Goal: Information Seeking & Learning: Find specific fact

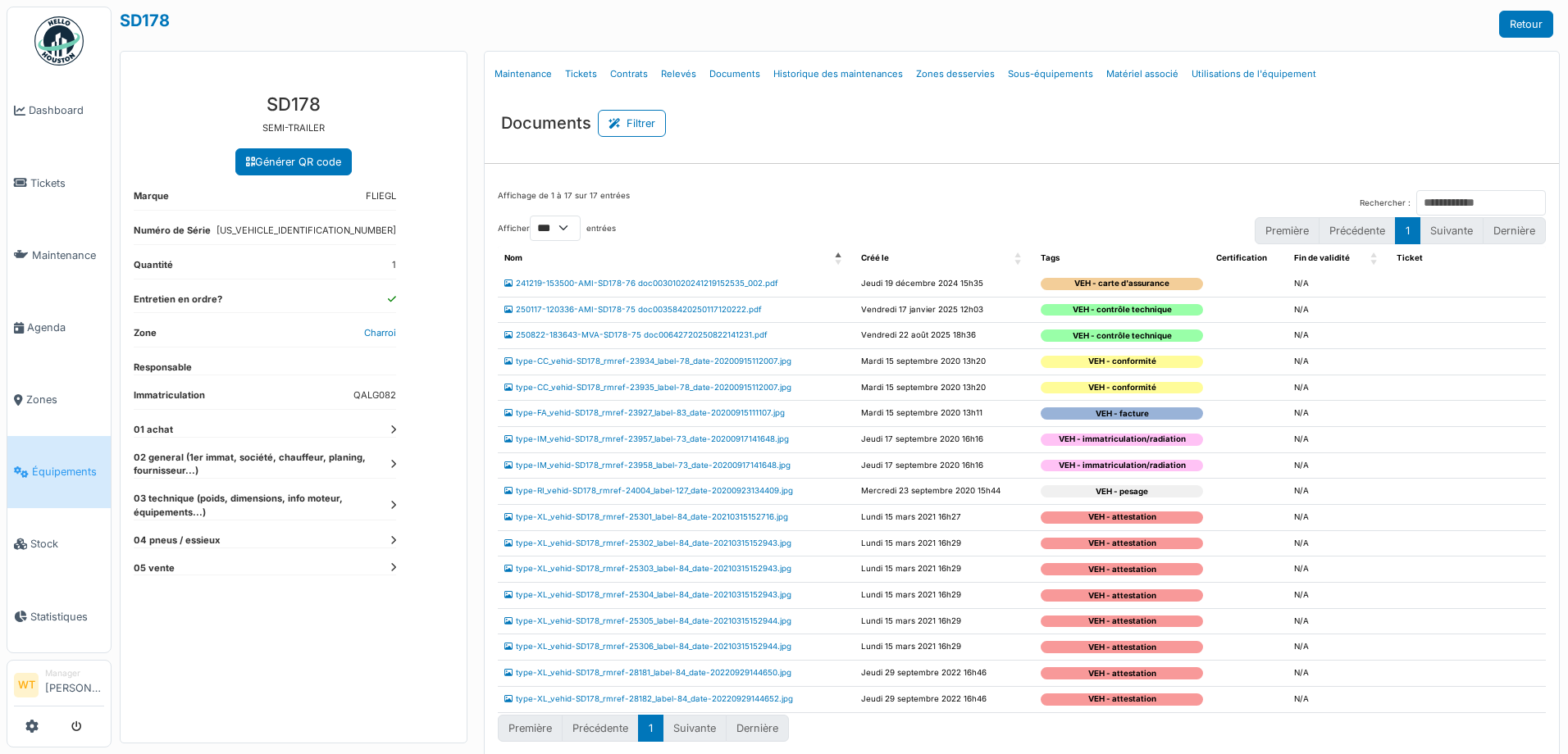
select select "***"
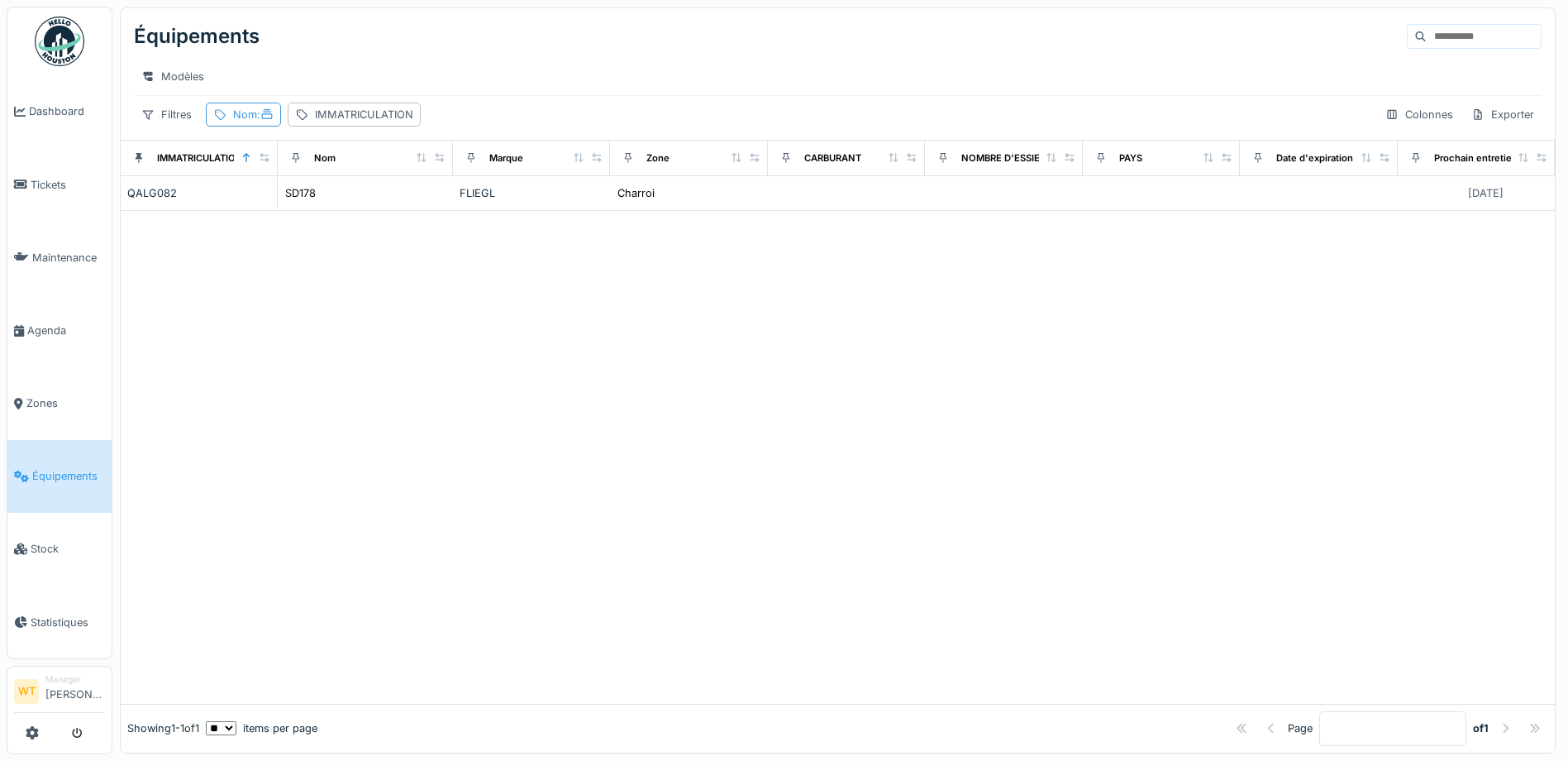
click at [251, 122] on div "Nom :" at bounding box center [253, 114] width 41 height 15
click at [362, 205] on icon at bounding box center [358, 206] width 8 height 9
click at [348, 201] on input "Nom" at bounding box center [296, 207] width 165 height 35
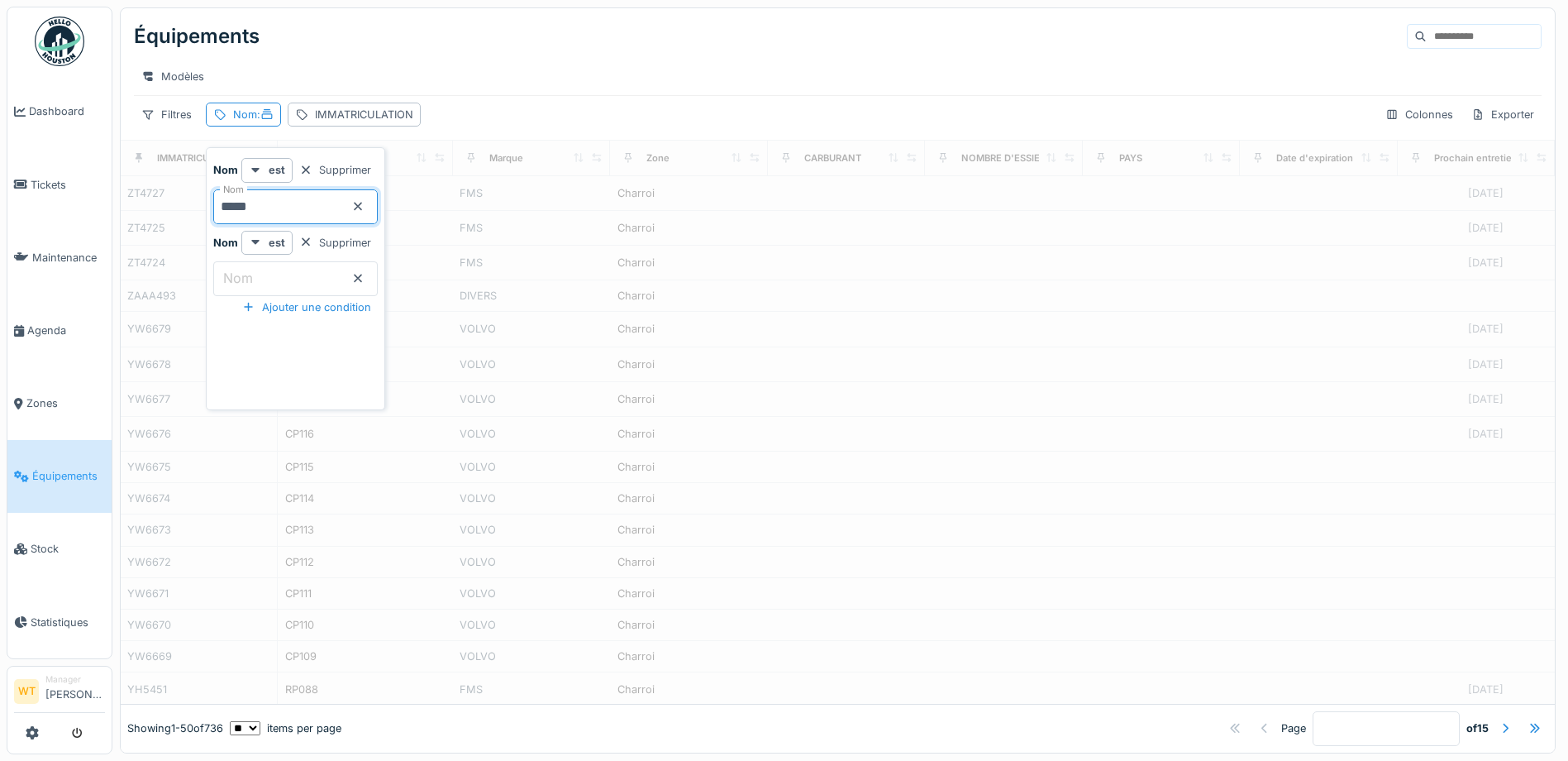
type input "*****"
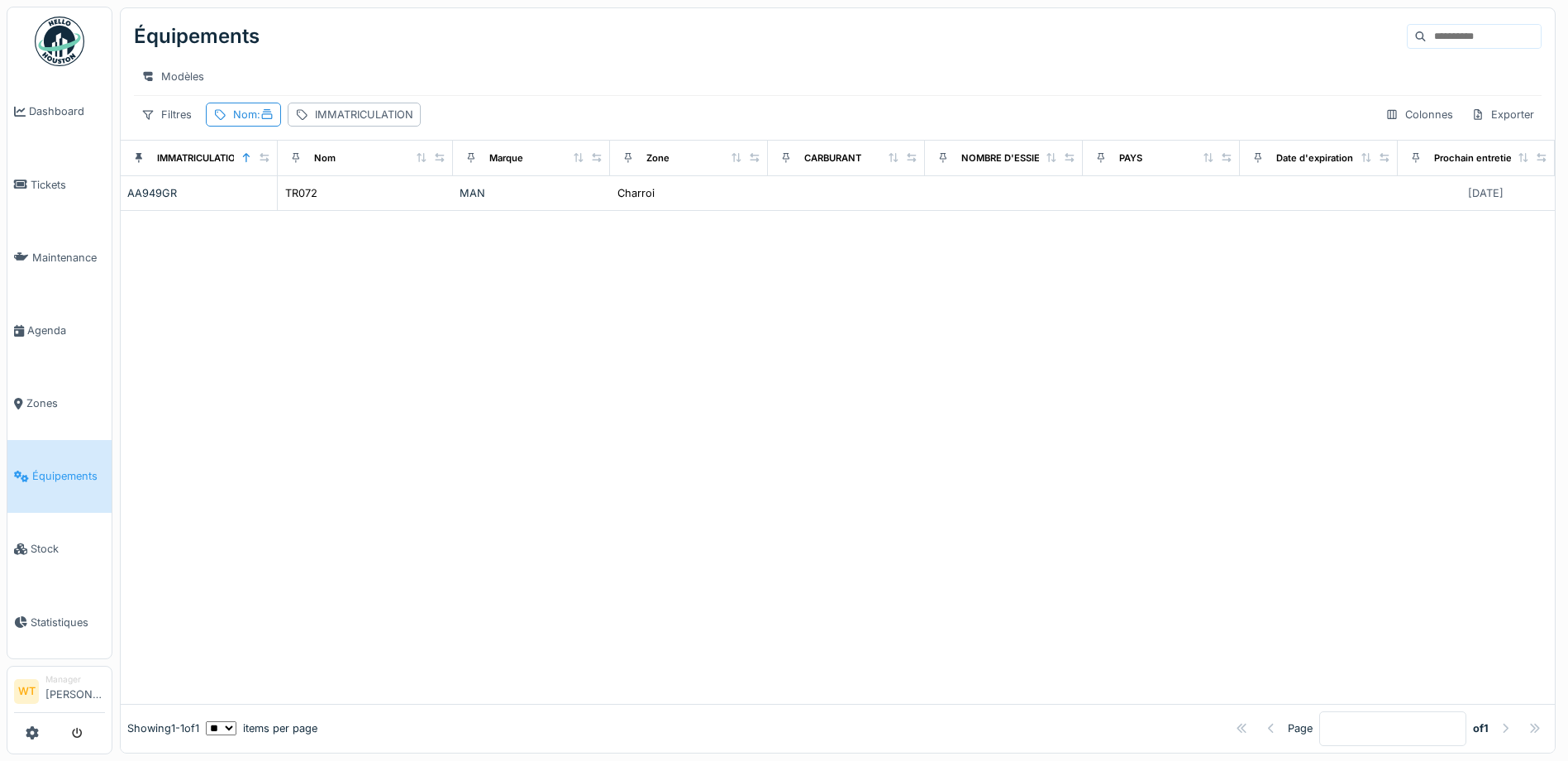
click at [535, 95] on div "Modèles" at bounding box center [838, 77] width 1407 height 37
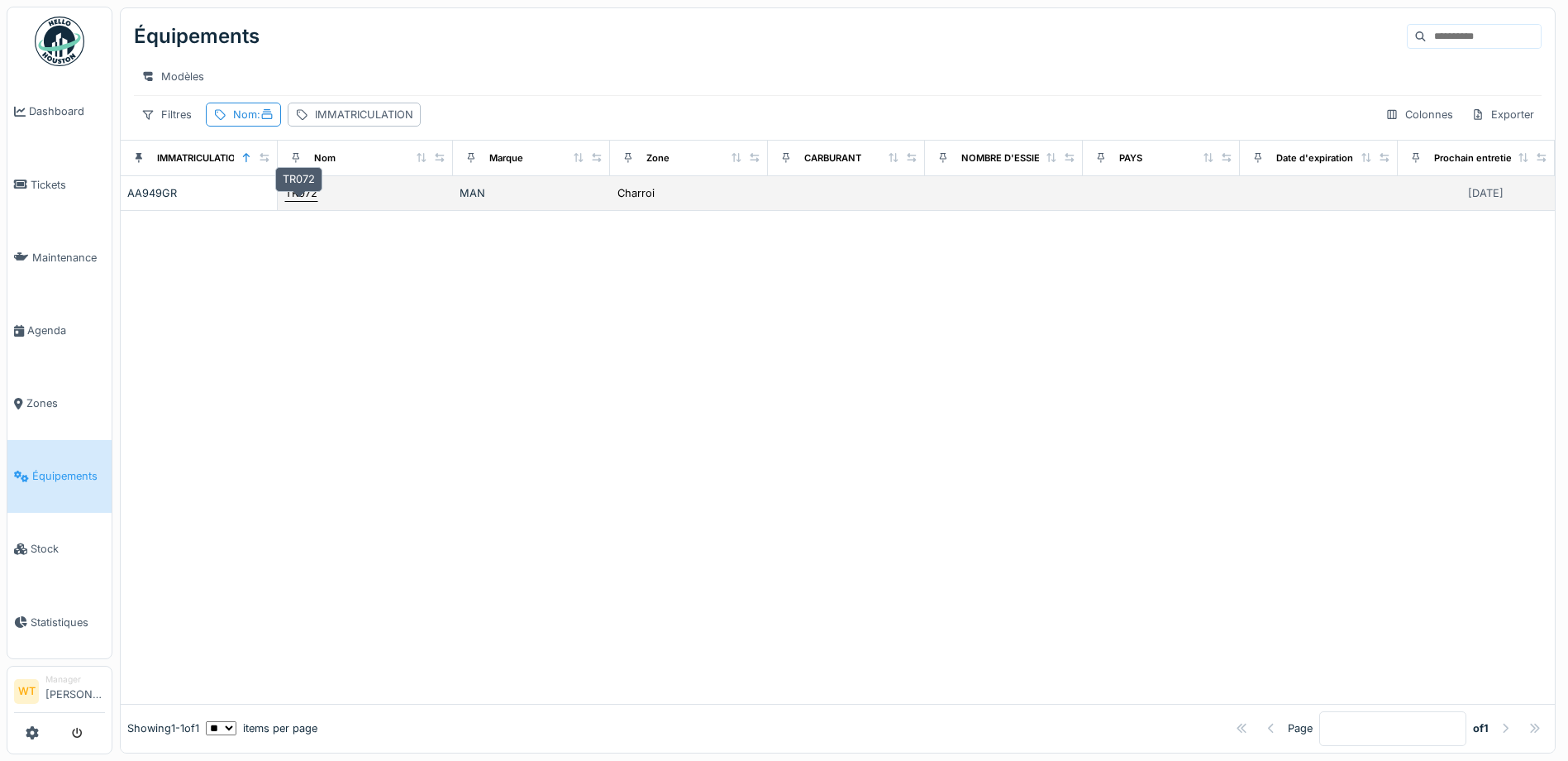
click at [307, 201] on div "TR072" at bounding box center [302, 193] width 32 height 15
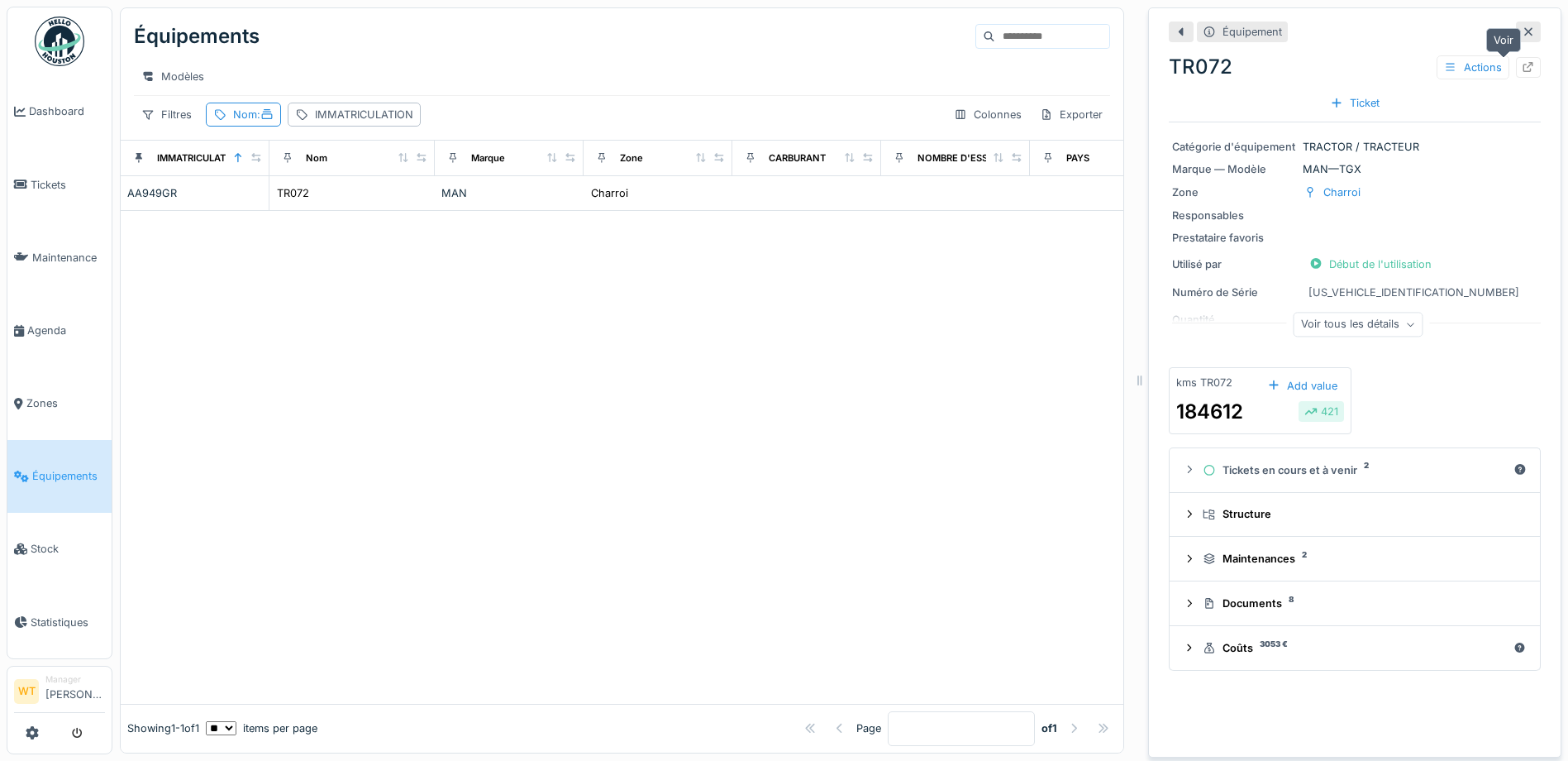
click at [1522, 71] on icon at bounding box center [1529, 67] width 14 height 11
click at [253, 122] on div "Nom :" at bounding box center [253, 114] width 41 height 15
click at [279, 210] on input "*****" at bounding box center [296, 207] width 165 height 35
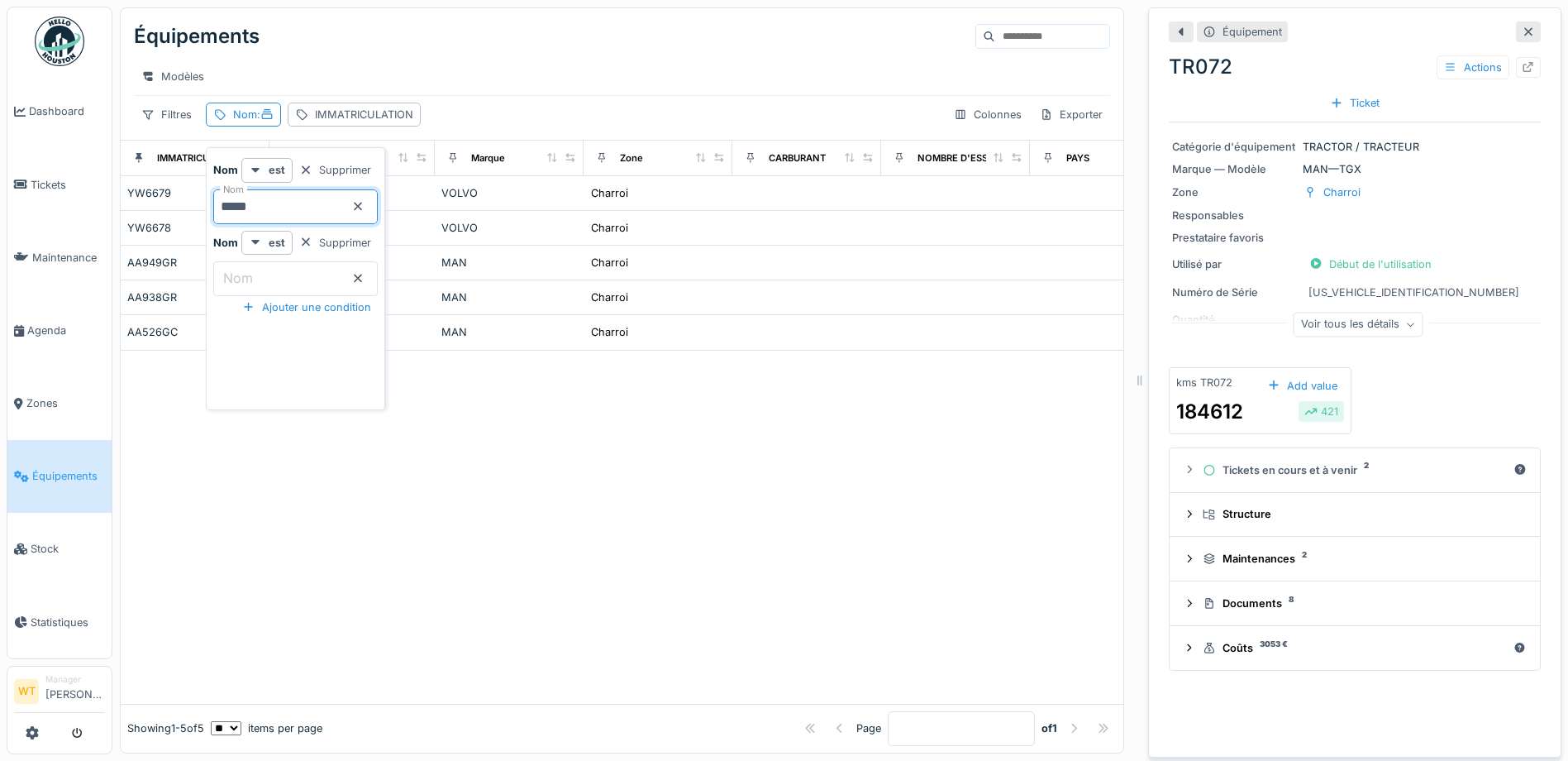
type input "*****"
click at [397, 71] on div "Modèles" at bounding box center [622, 77] width 976 height 24
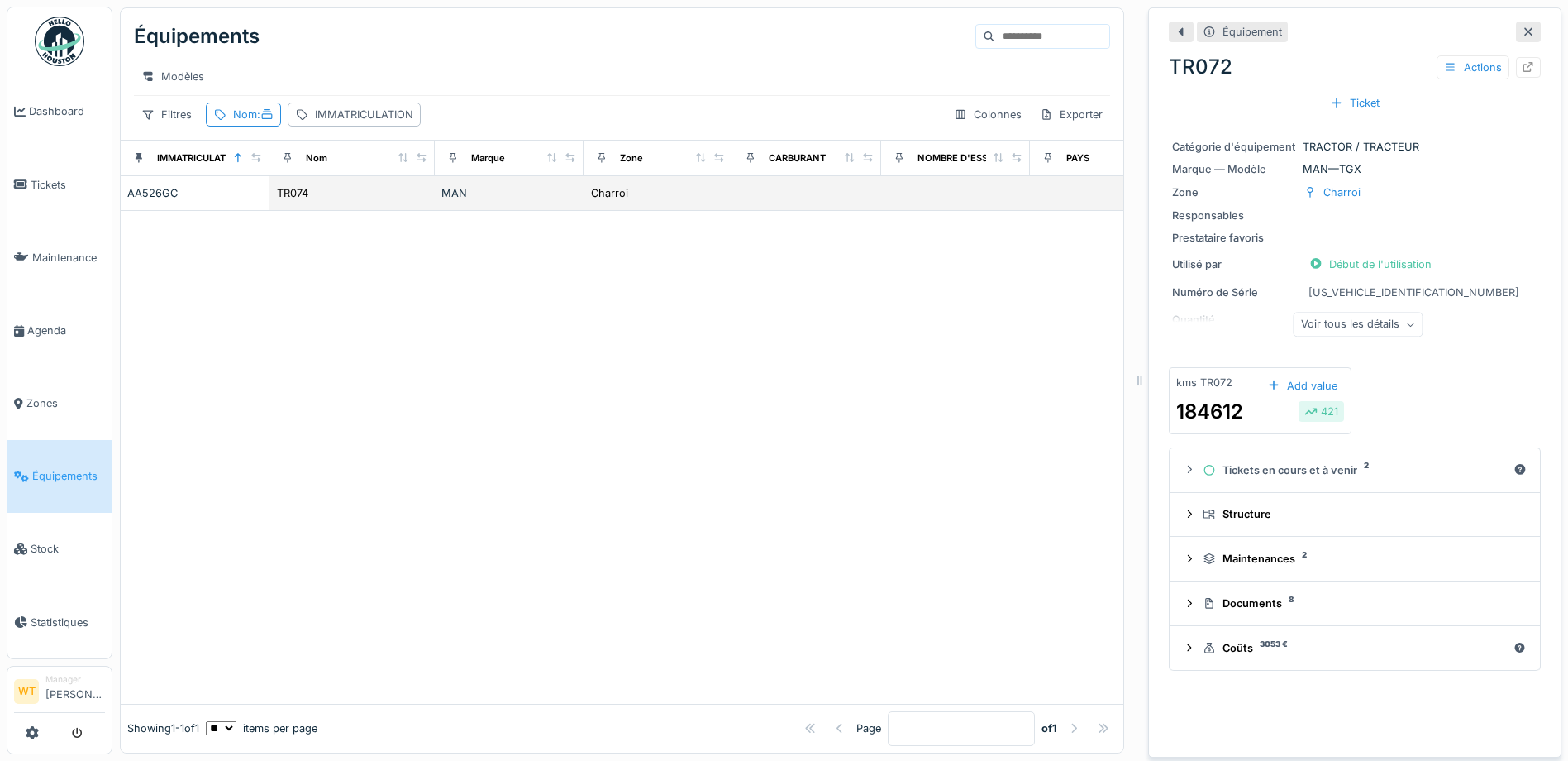
click at [419, 202] on div "TR074" at bounding box center [352, 193] width 152 height 17
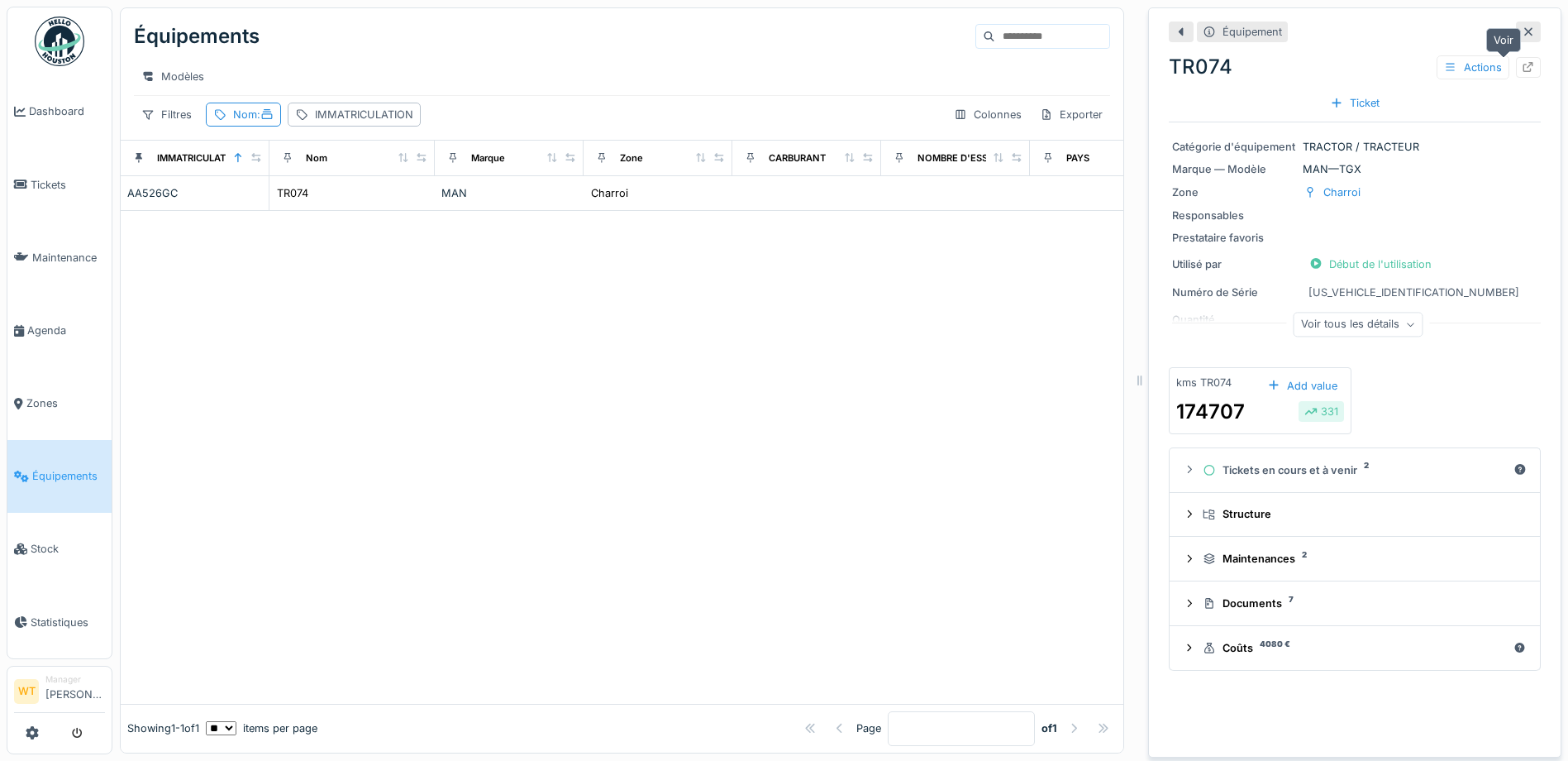
click at [1522, 73] on div at bounding box center [1529, 67] width 14 height 15
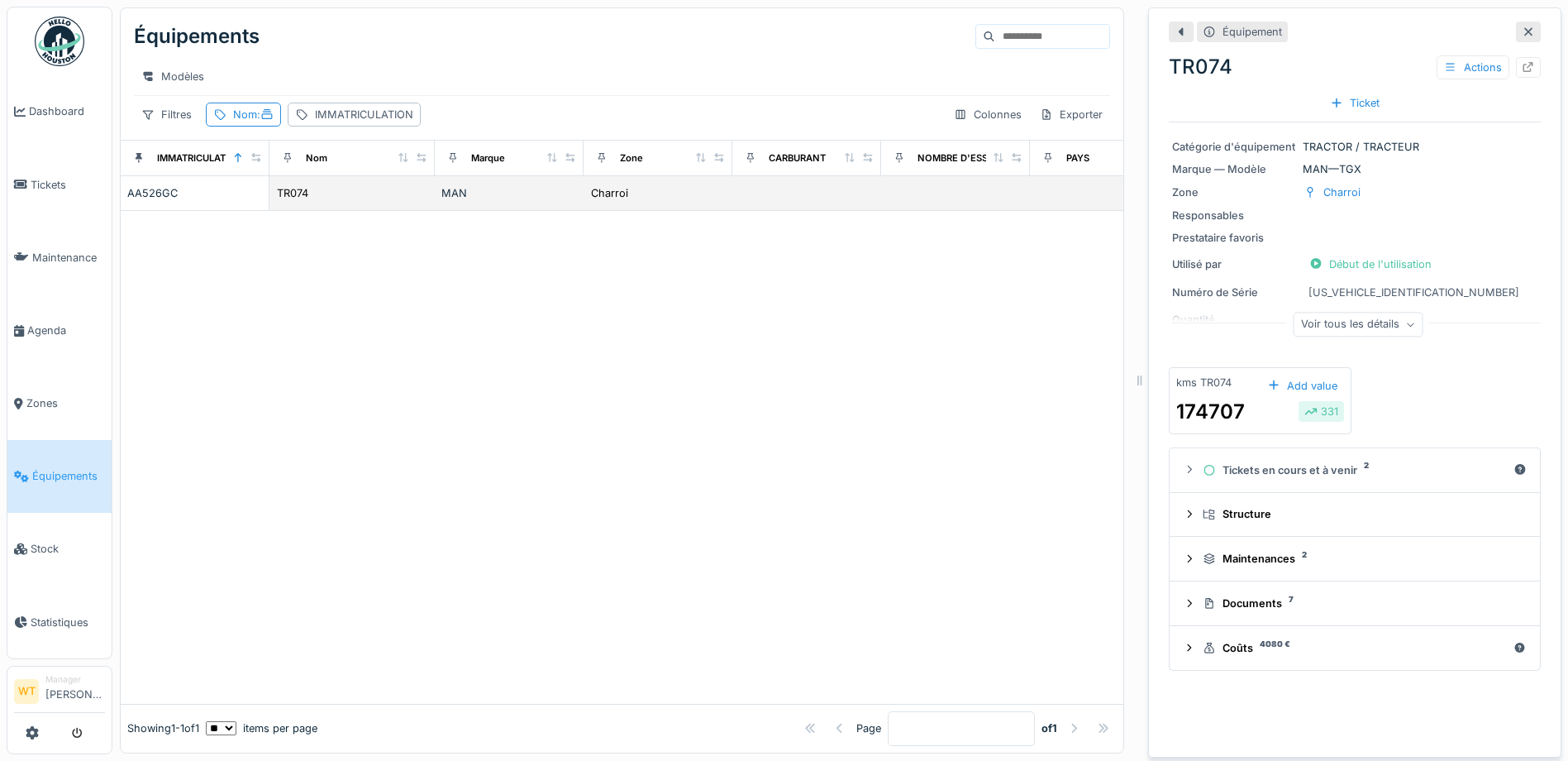
click at [325, 202] on div "TR074" at bounding box center [352, 193] width 152 height 17
click at [311, 211] on td "TR074" at bounding box center [352, 193] width 166 height 35
click at [162, 201] on div "AA526GC" at bounding box center [195, 193] width 135 height 15
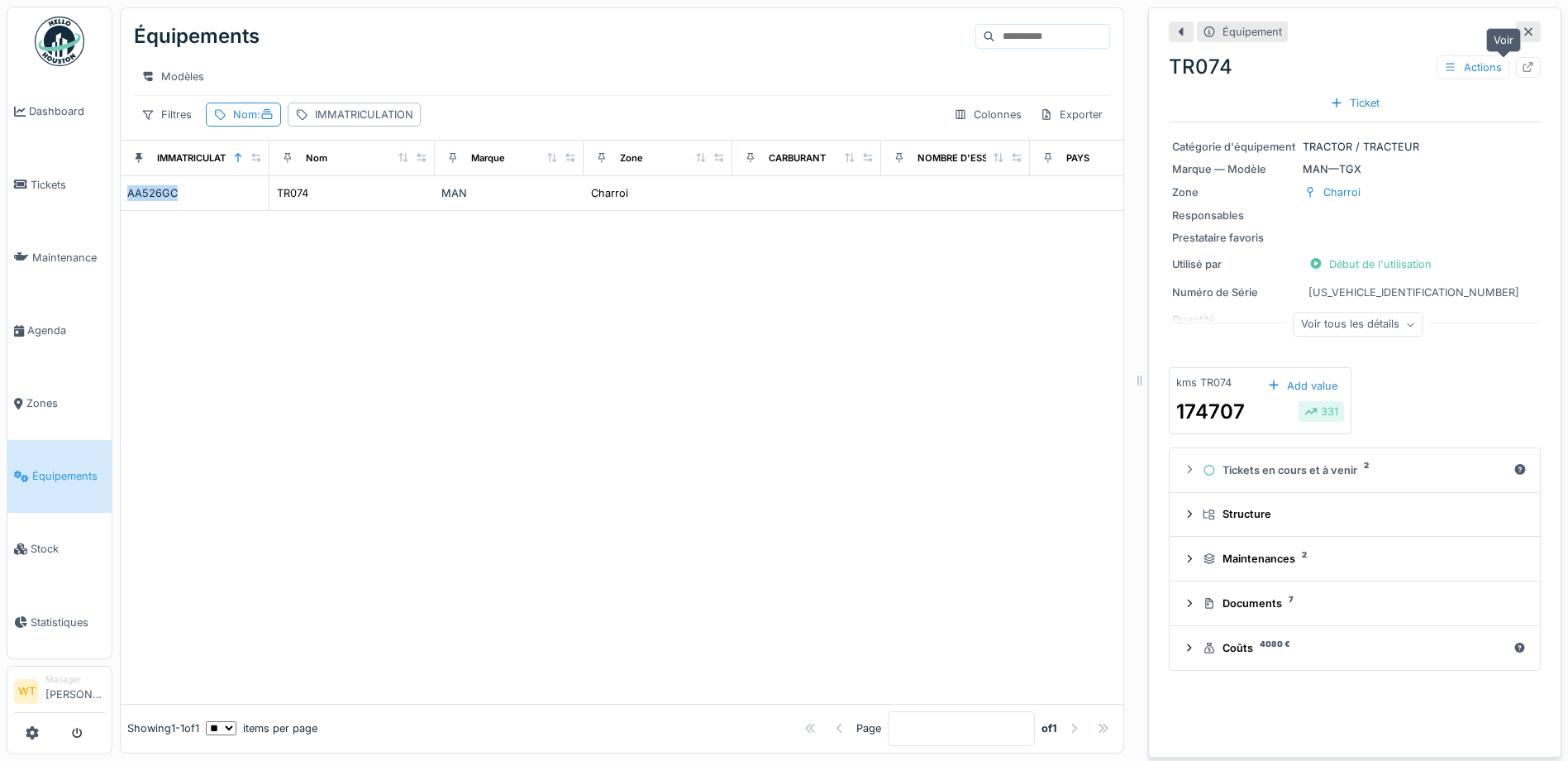
click at [1522, 74] on div at bounding box center [1529, 67] width 14 height 15
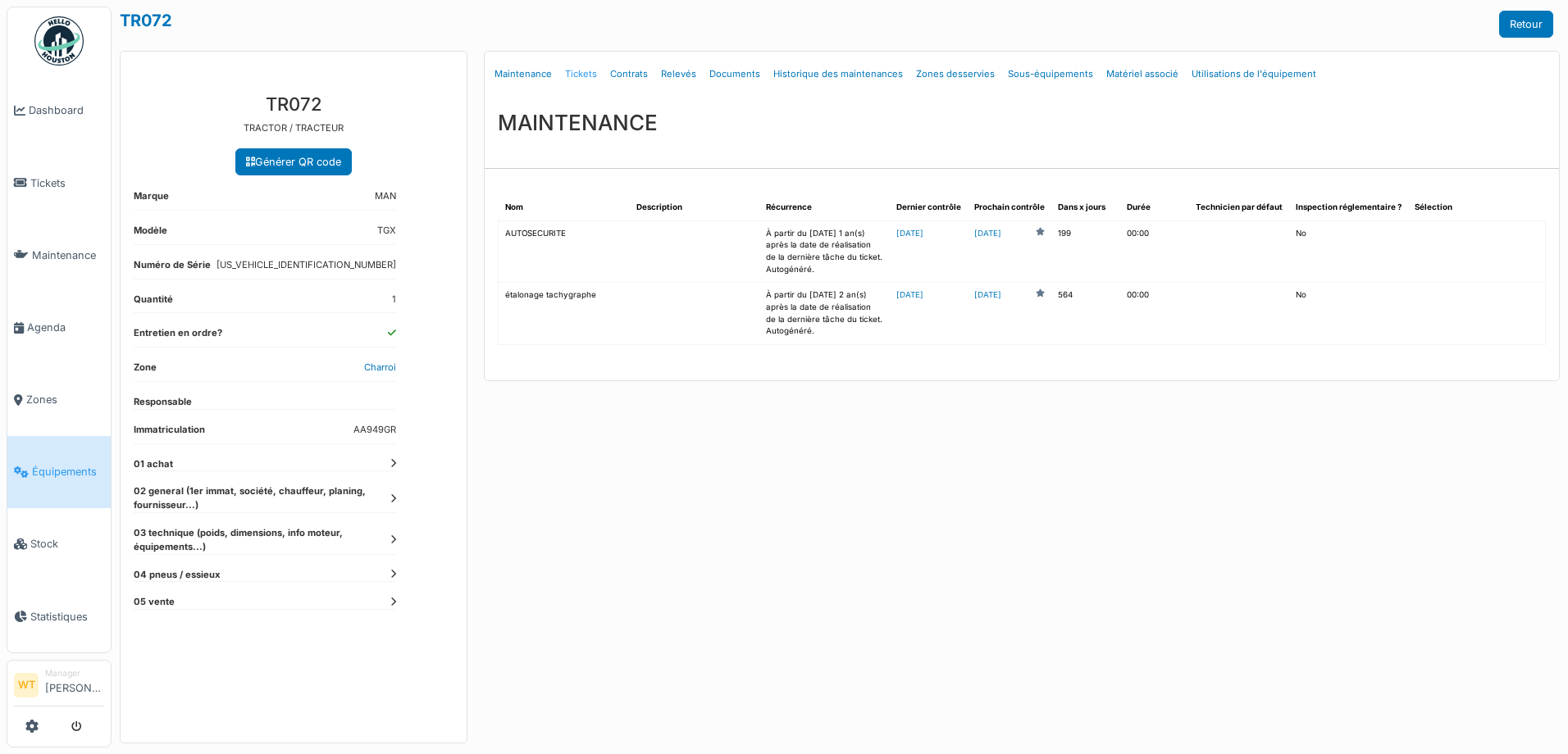
click at [572, 77] on link "Tickets" at bounding box center [580, 74] width 45 height 39
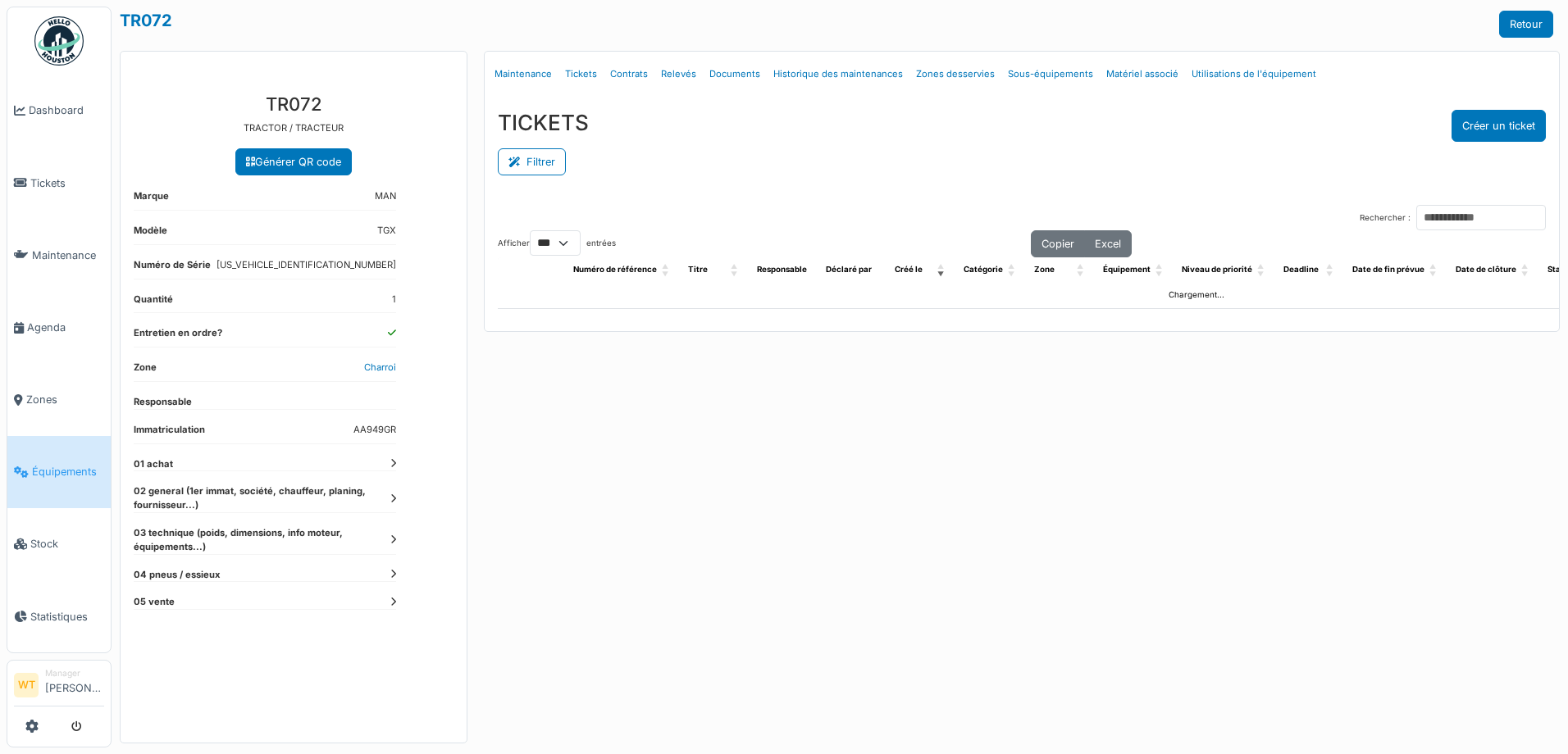
select select "***"
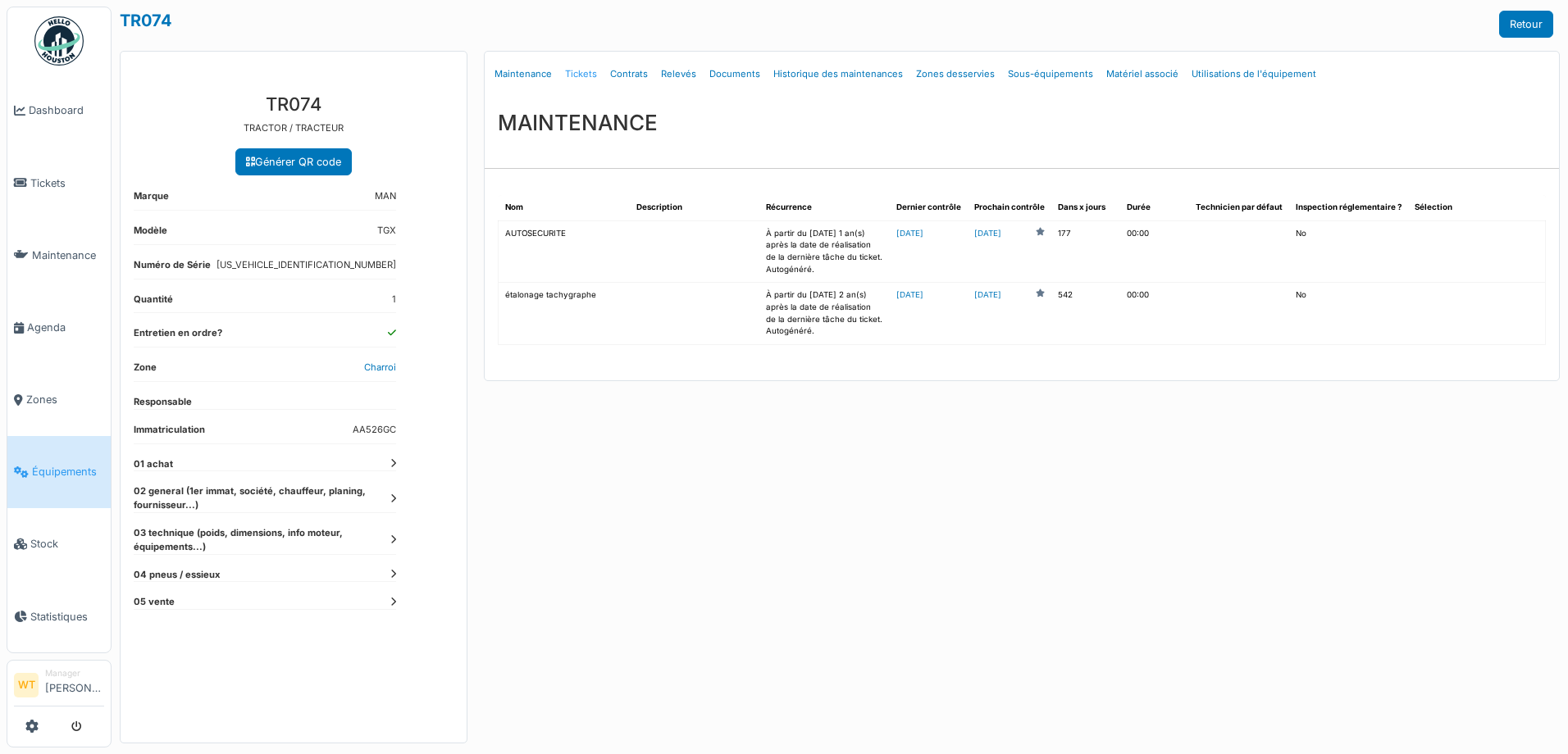
drag, startPoint x: 0, startPoint y: 0, endPoint x: 589, endPoint y: 74, distance: 593.6
click at [589, 74] on link "Tickets" at bounding box center [580, 74] width 45 height 39
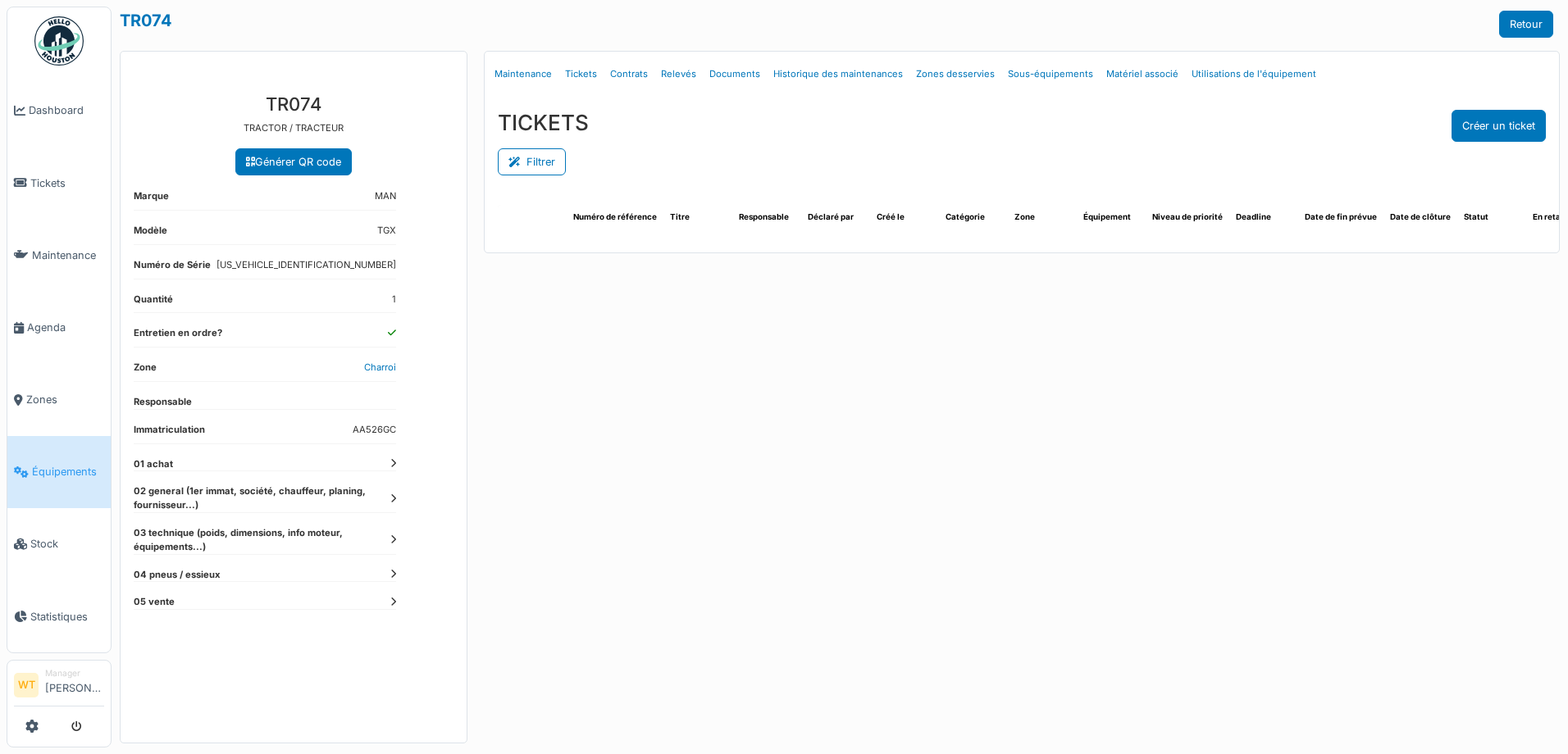
select select "***"
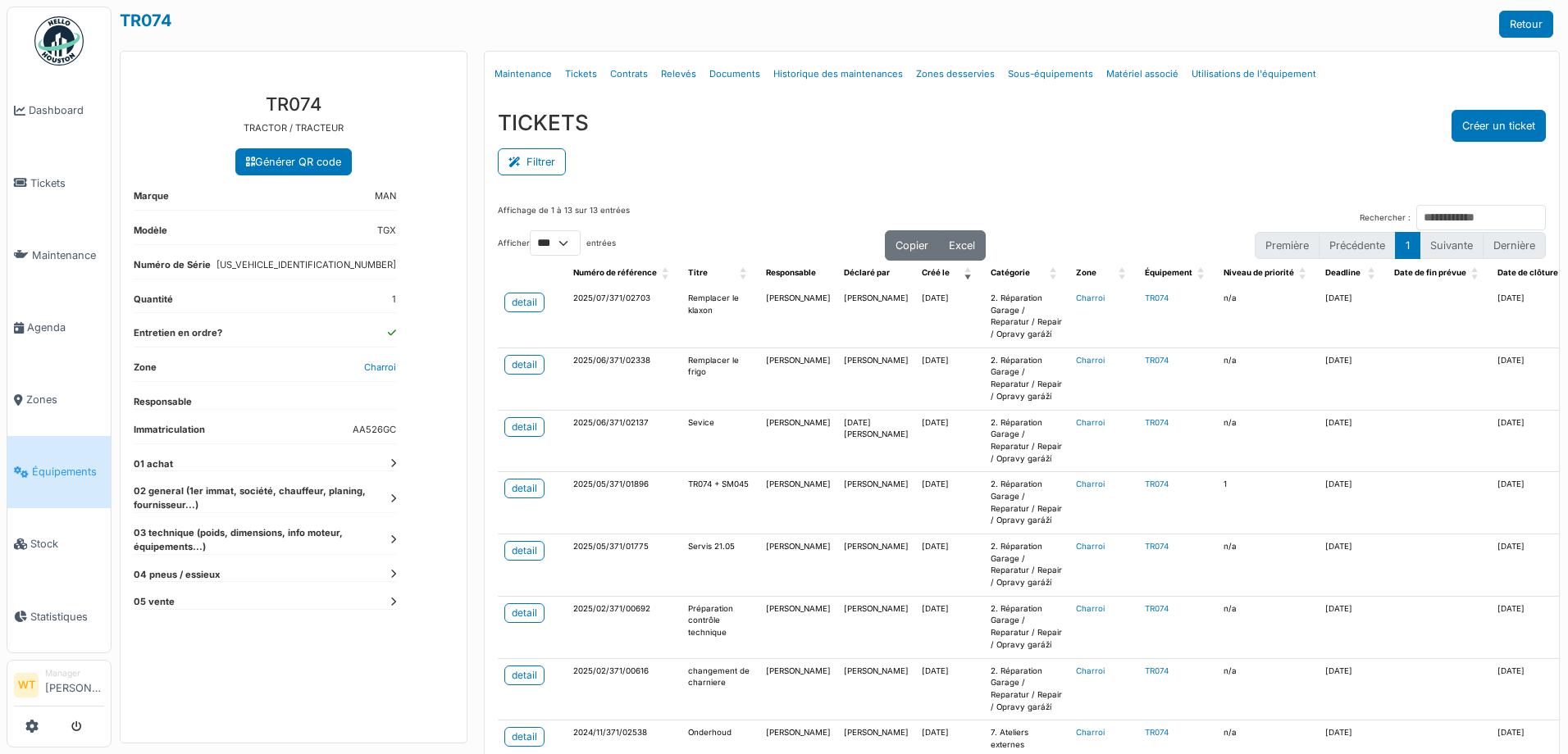
click at [62, 471] on link "Équipements" at bounding box center [59, 472] width 104 height 72
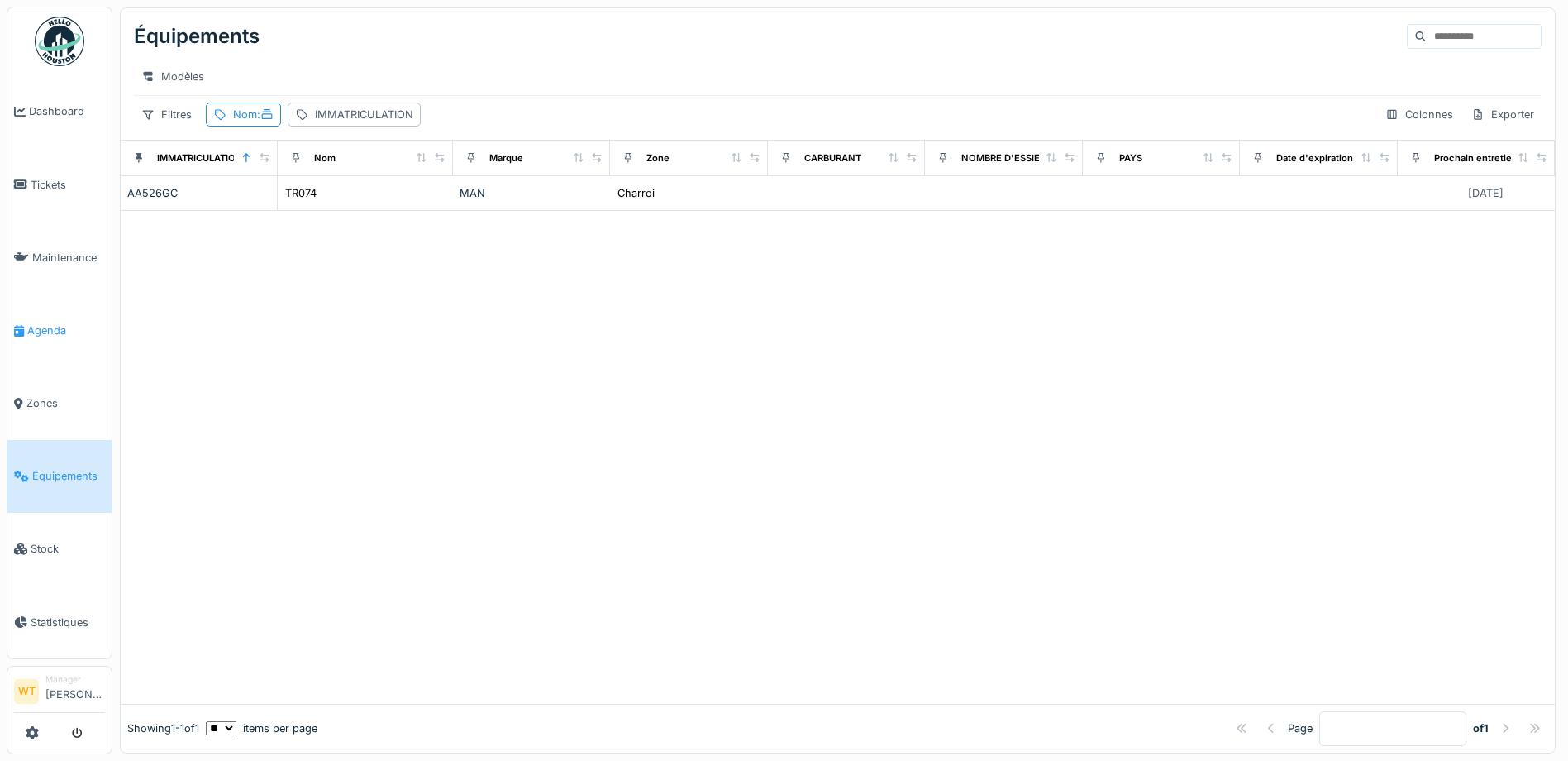
click at [60, 322] on span "Agenda" at bounding box center [65, 330] width 77 height 15
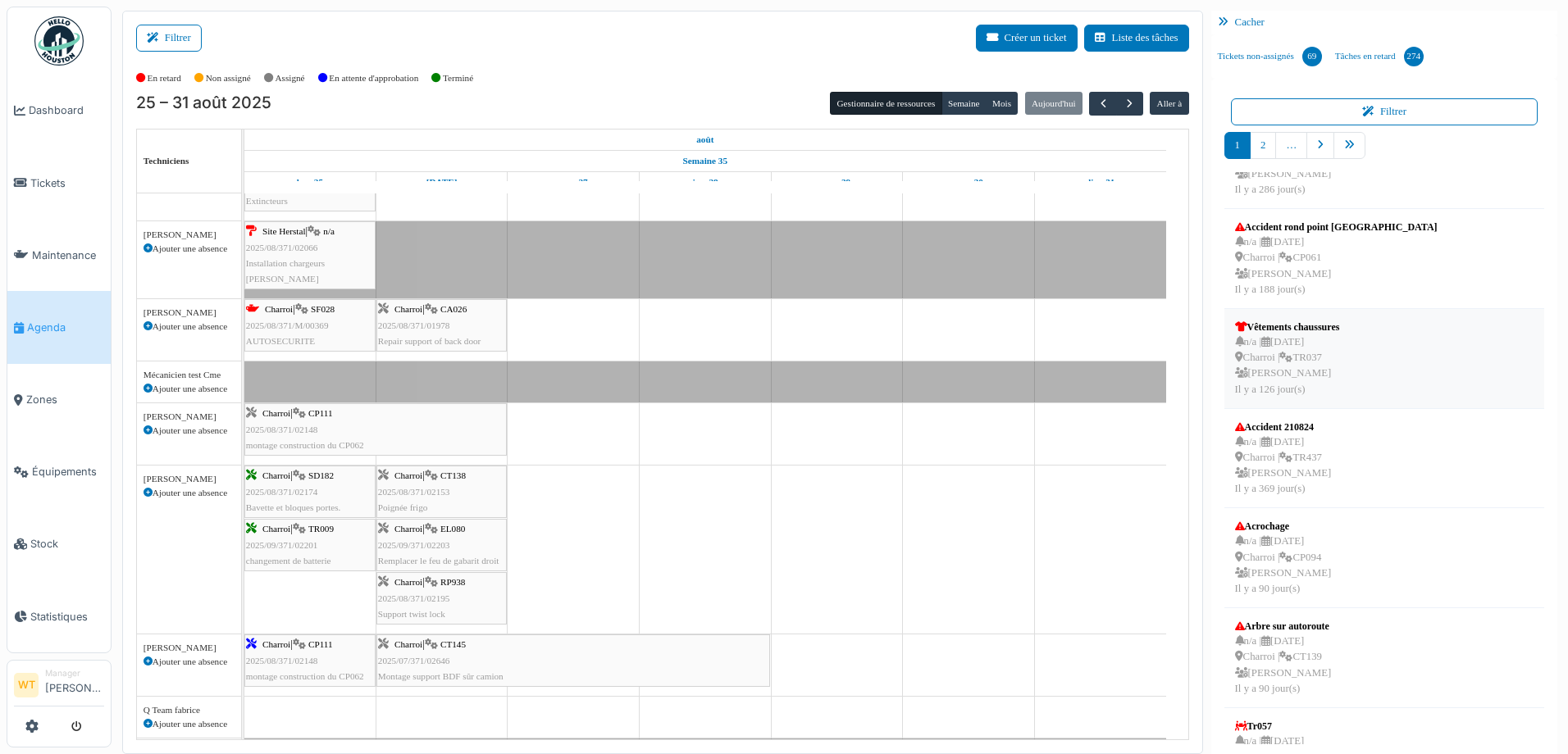
scroll to position [409, 0]
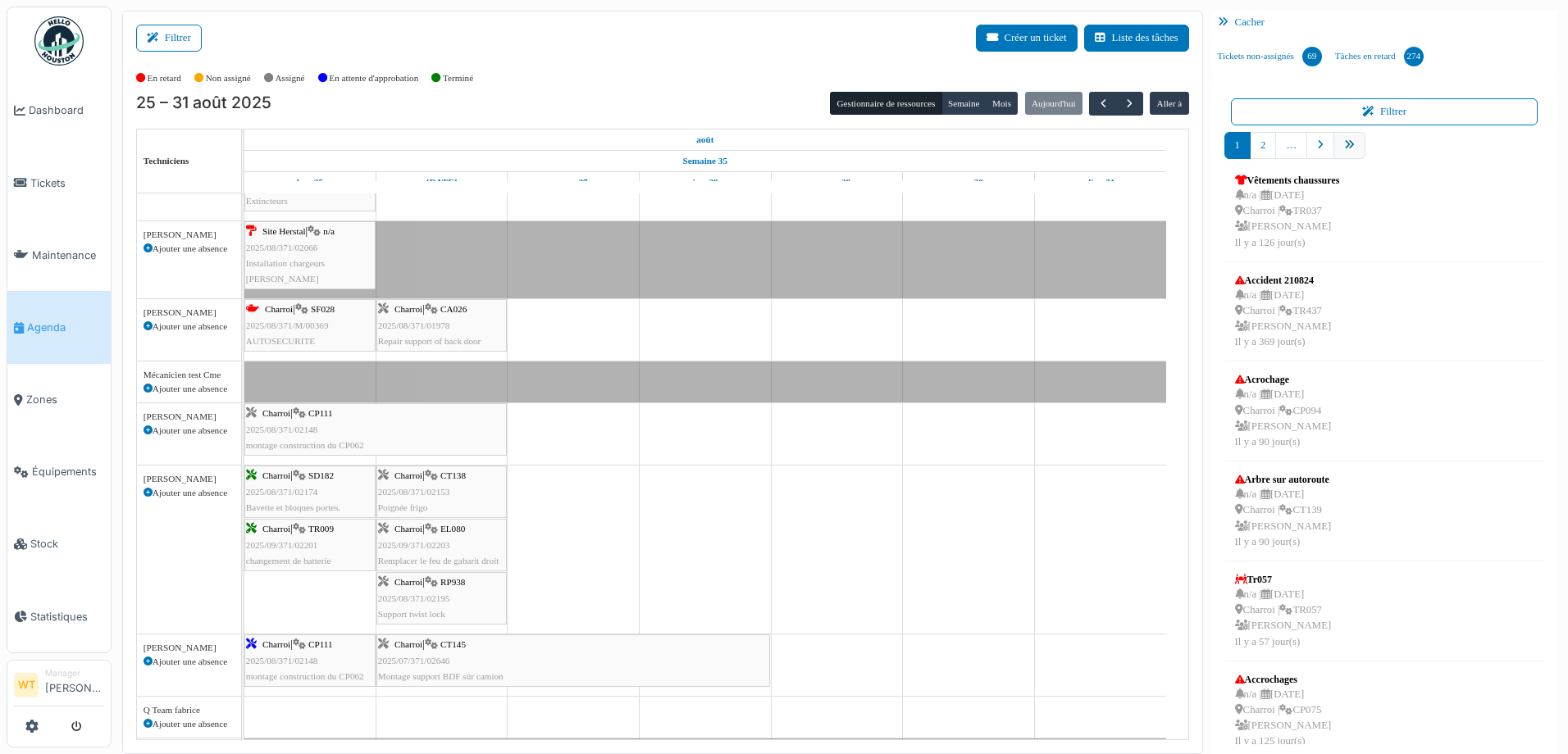
click at [1354, 147] on link "pager" at bounding box center [1350, 146] width 32 height 27
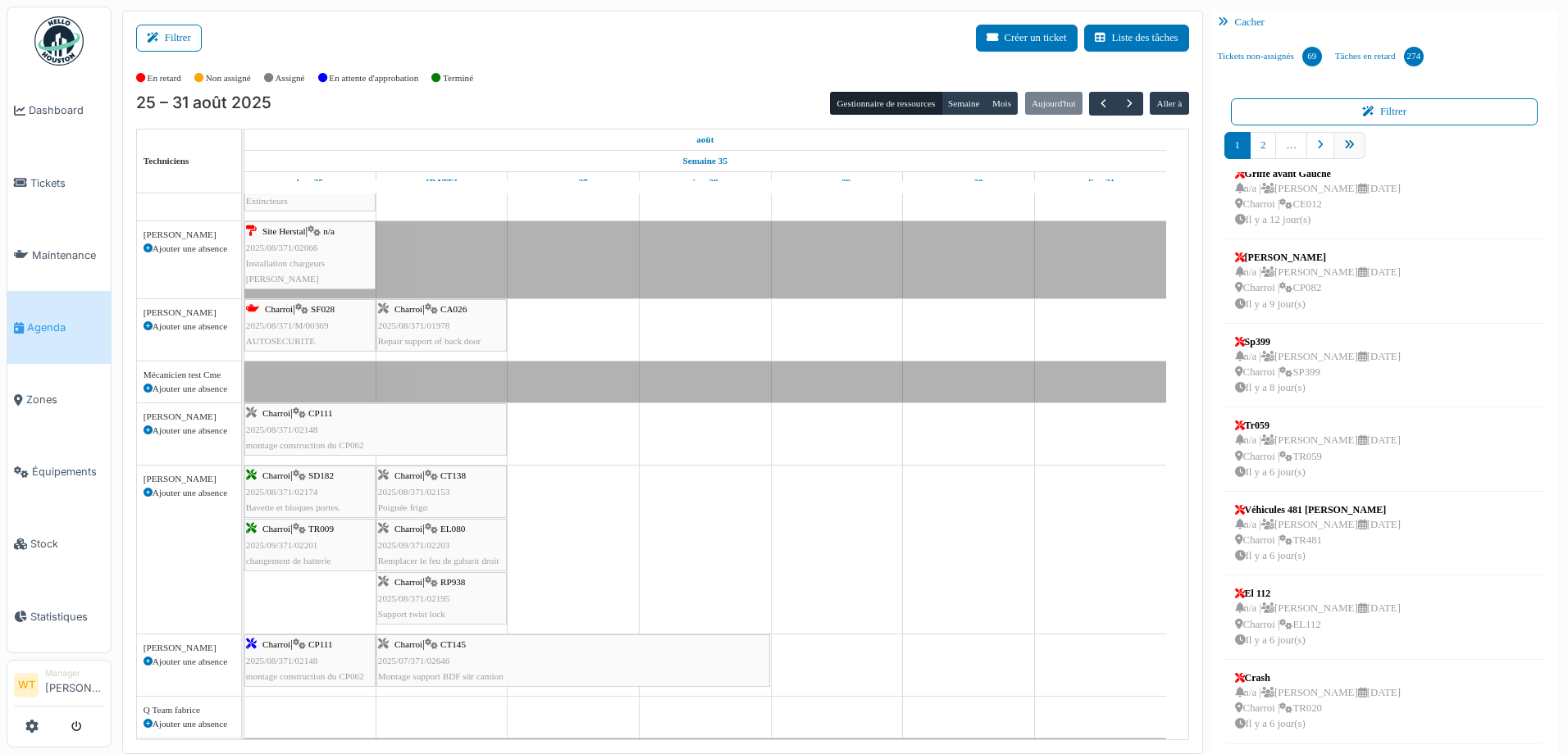
scroll to position [270, 0]
click at [1351, 151] on link "7" at bounding box center [1351, 146] width 26 height 27
click at [1365, 150] on link "8" at bounding box center [1377, 146] width 26 height 27
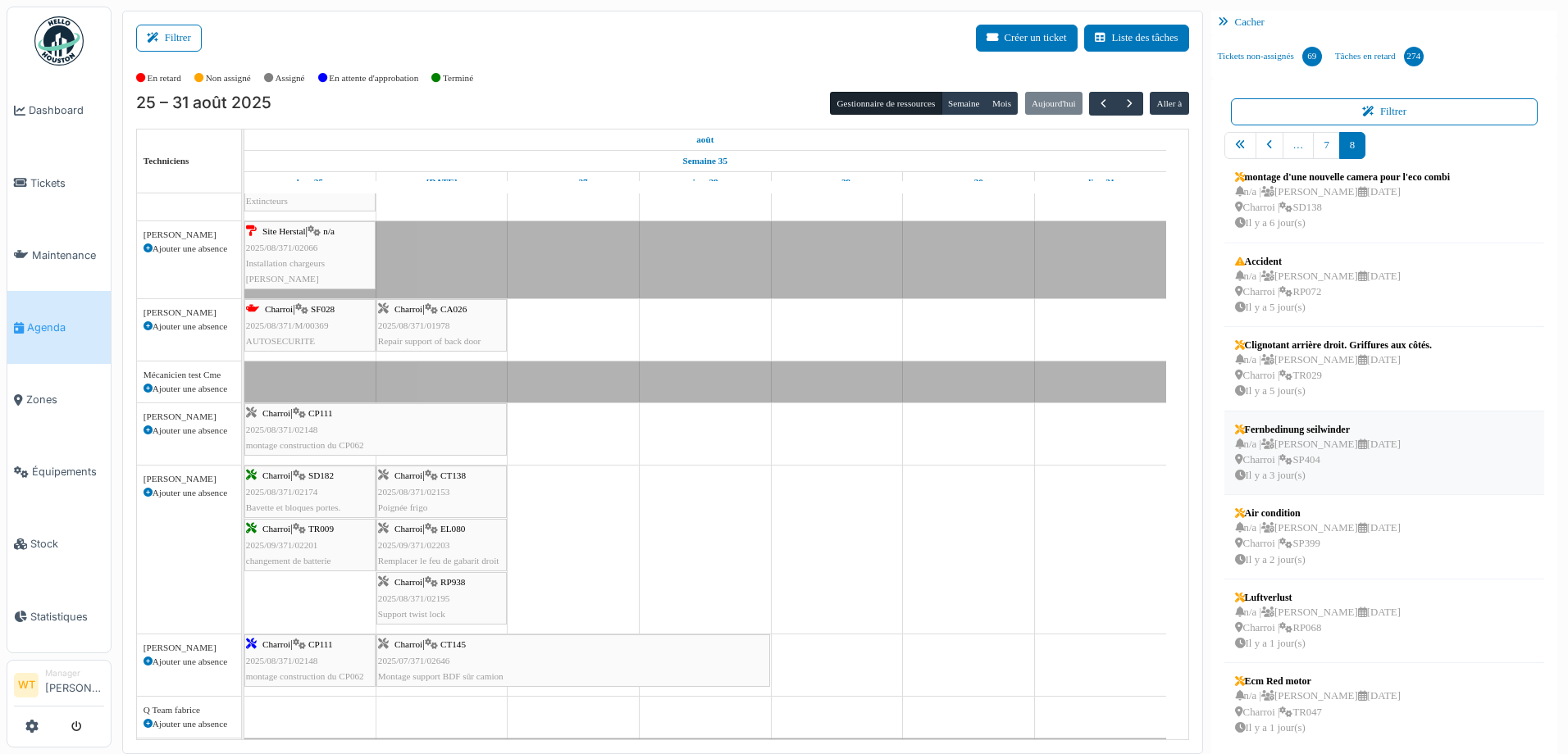
scroll to position [17, 0]
click at [72, 464] on span "Équipements" at bounding box center [68, 472] width 72 height 15
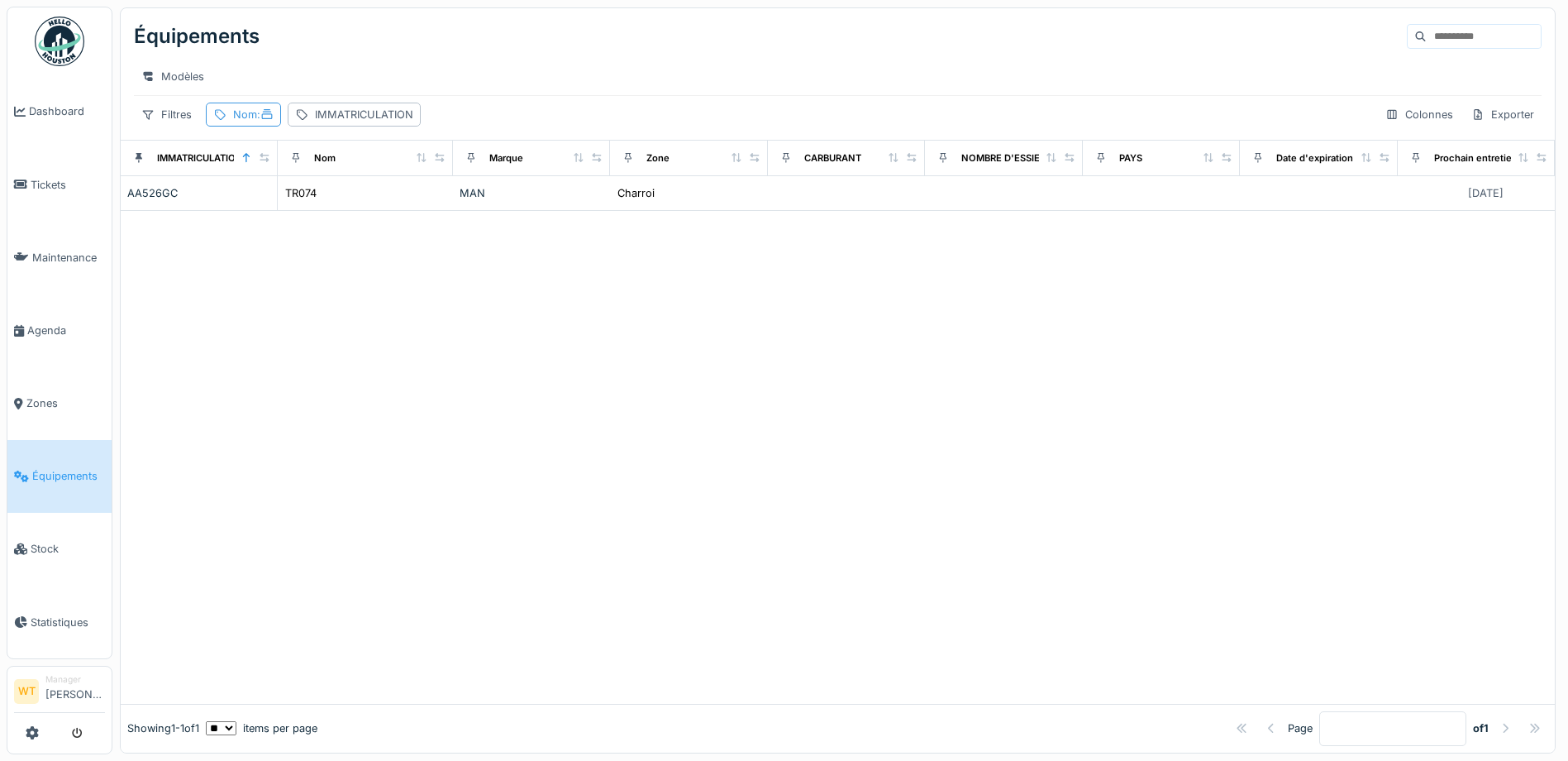
click at [228, 127] on div "Nom :" at bounding box center [243, 115] width 76 height 24
click at [365, 207] on icon at bounding box center [358, 206] width 14 height 11
click at [364, 207] on input "Nom" at bounding box center [296, 207] width 165 height 35
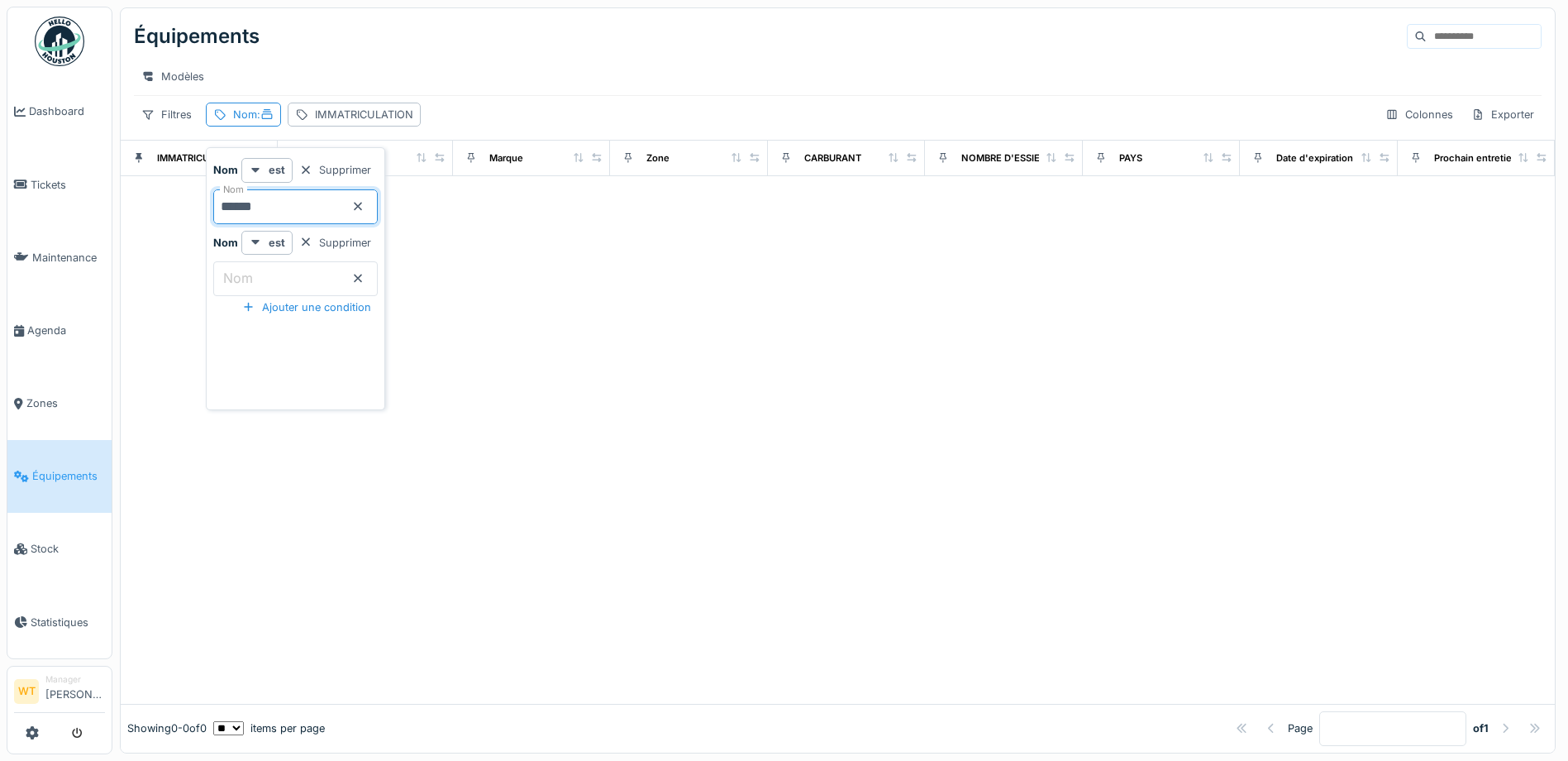
click at [231, 203] on input "******" at bounding box center [296, 207] width 165 height 35
click at [294, 216] on input "*****" at bounding box center [296, 207] width 165 height 35
type input "*****"
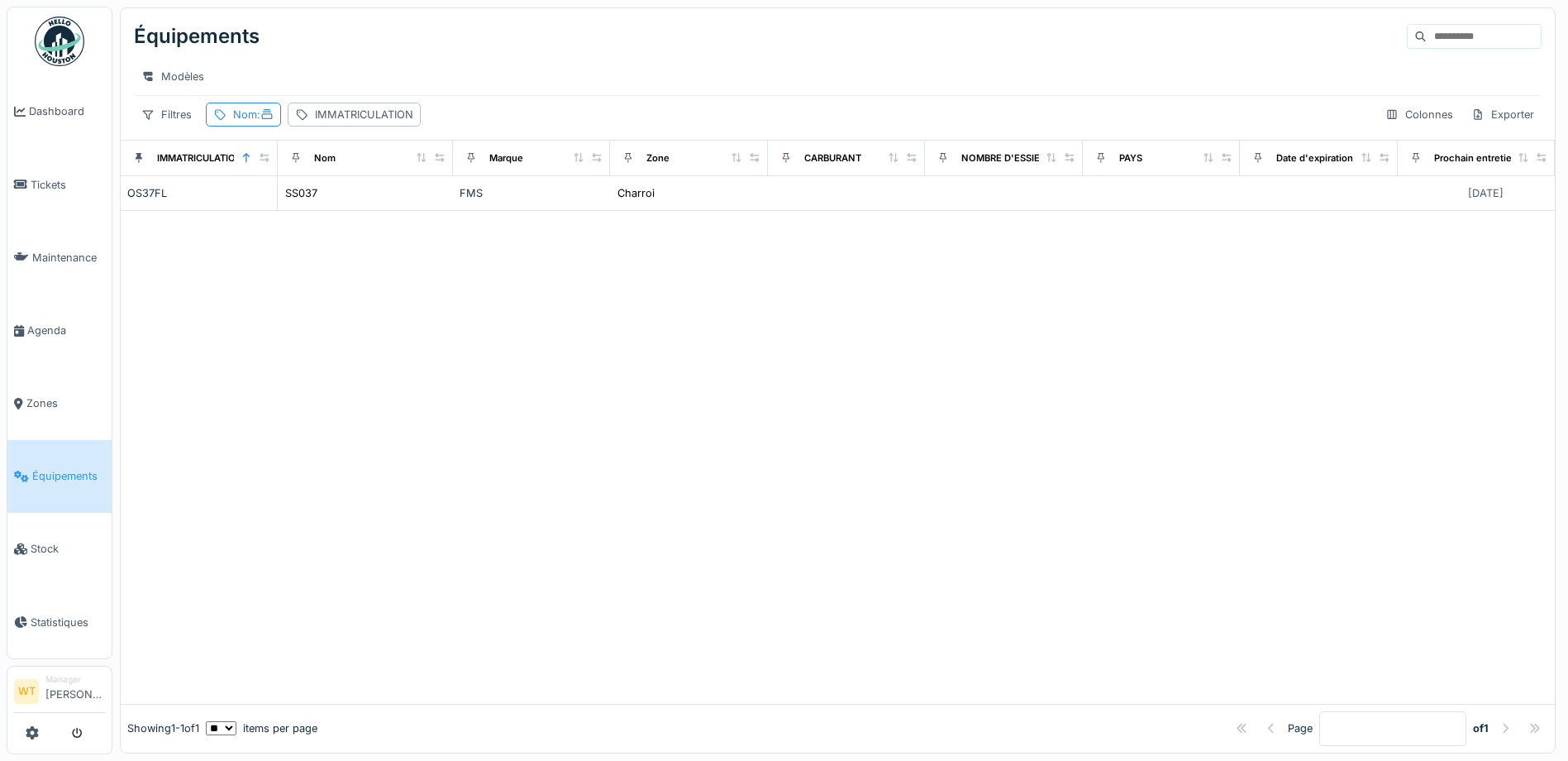
click at [597, 330] on div at bounding box center [838, 457] width 1435 height 493
click at [495, 175] on th "Marque" at bounding box center [531, 157] width 157 height 36
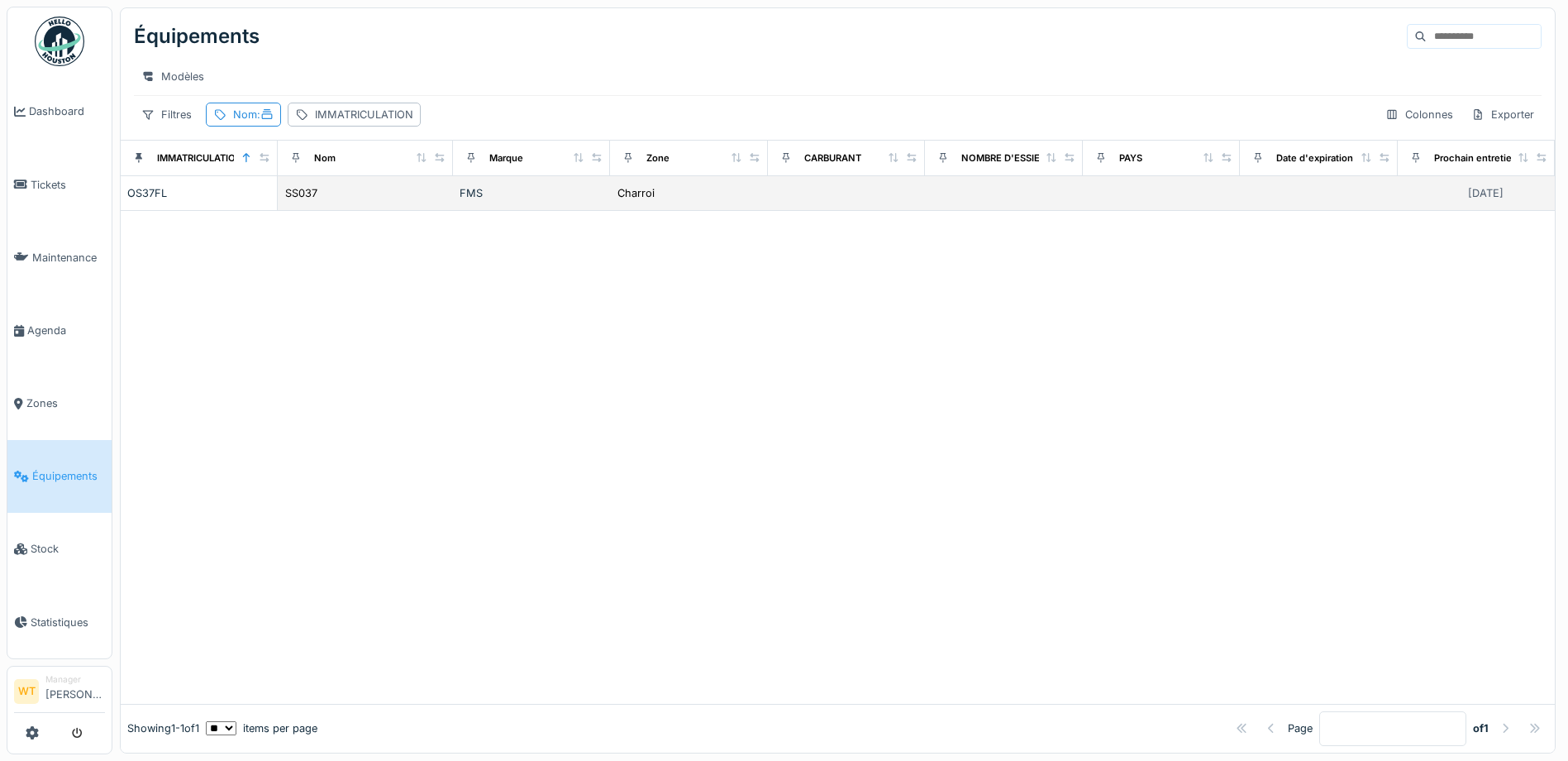
click at [490, 201] on div "FMS" at bounding box center [531, 193] width 144 height 15
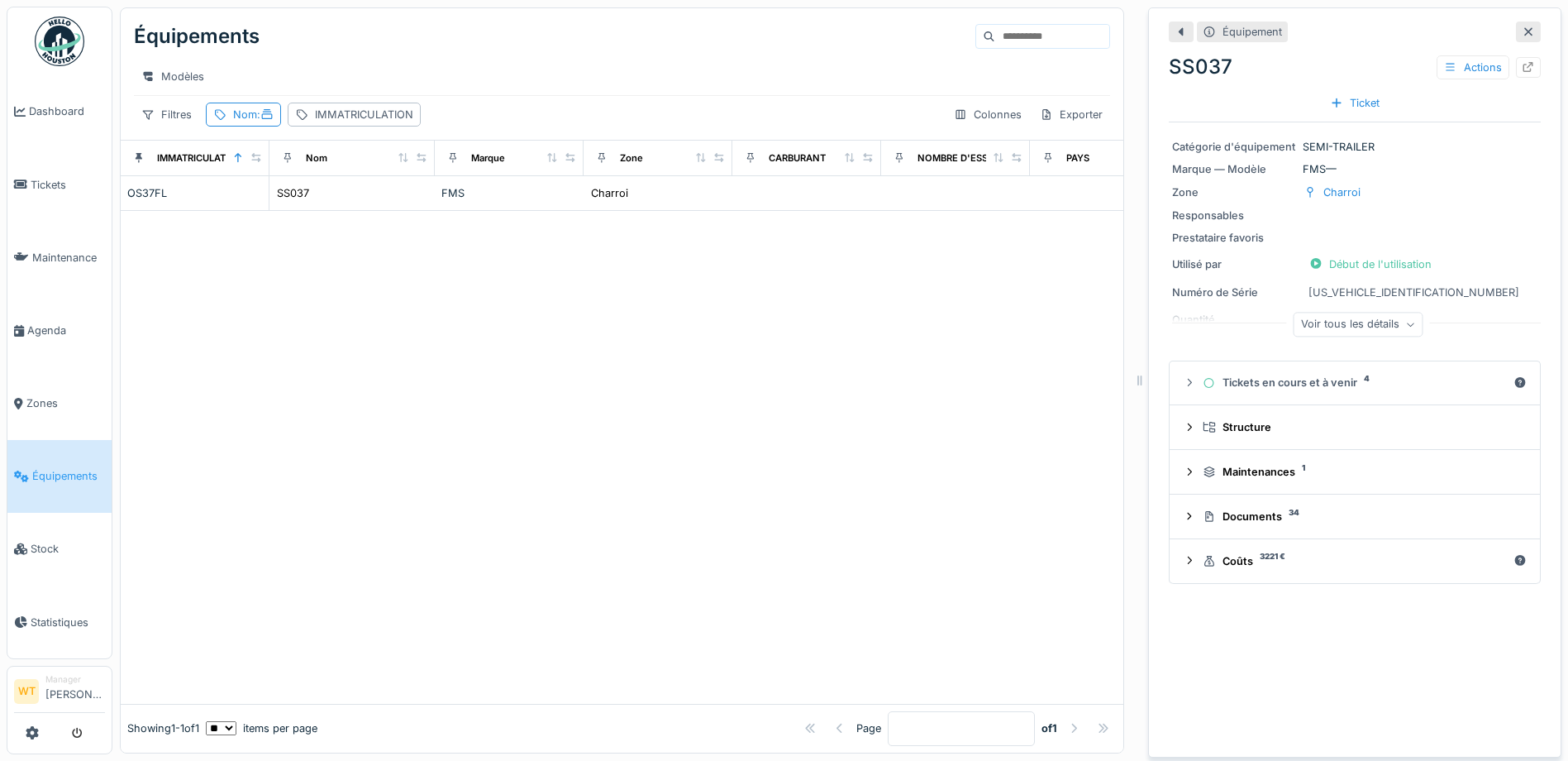
click at [1522, 26] on icon at bounding box center [1529, 31] width 14 height 11
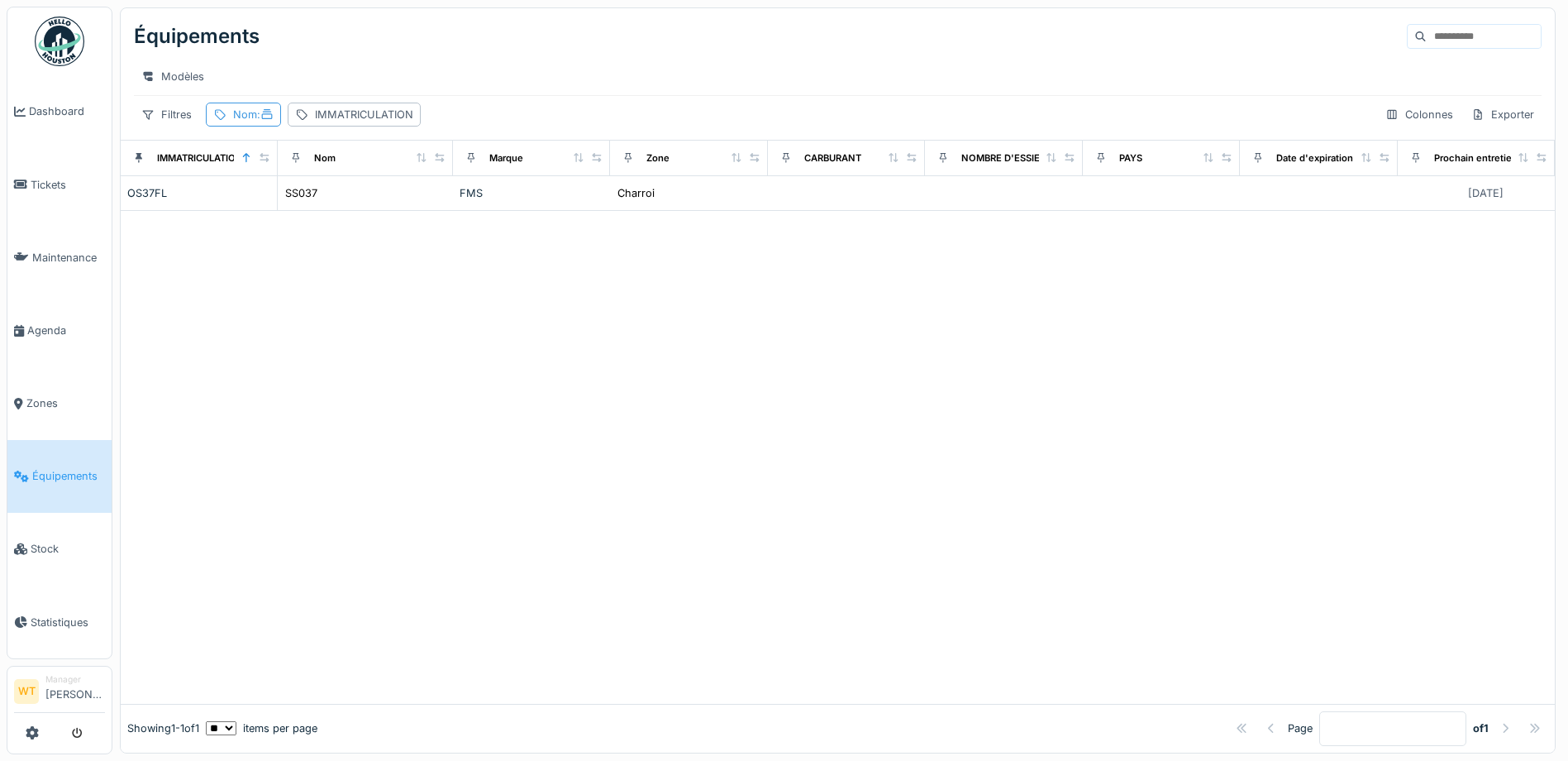
click at [260, 121] on span ":" at bounding box center [265, 114] width 16 height 13
click at [362, 204] on icon at bounding box center [358, 206] width 8 height 9
click at [331, 206] on input "Nom" at bounding box center [296, 207] width 165 height 35
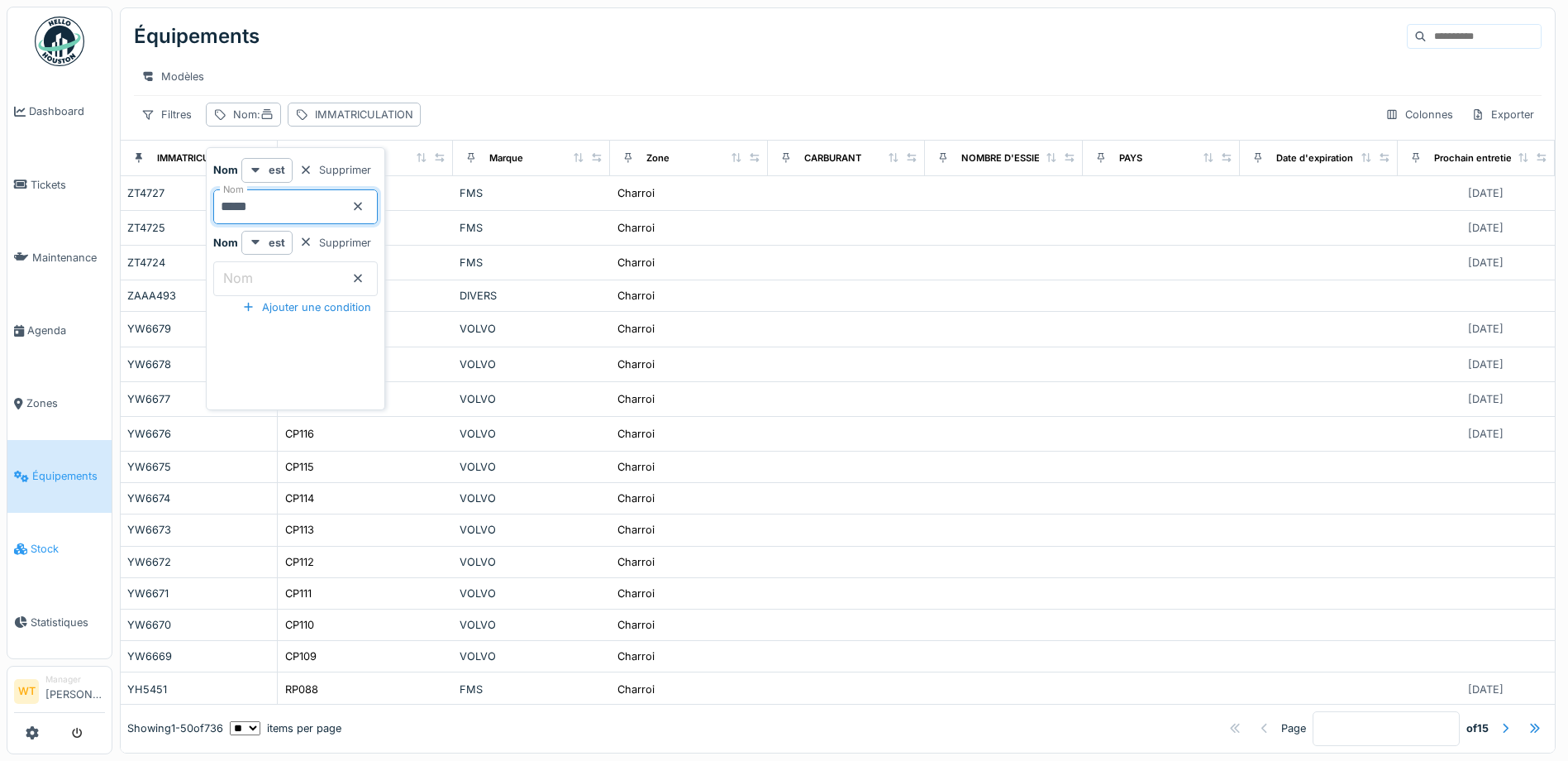
type input "*****"
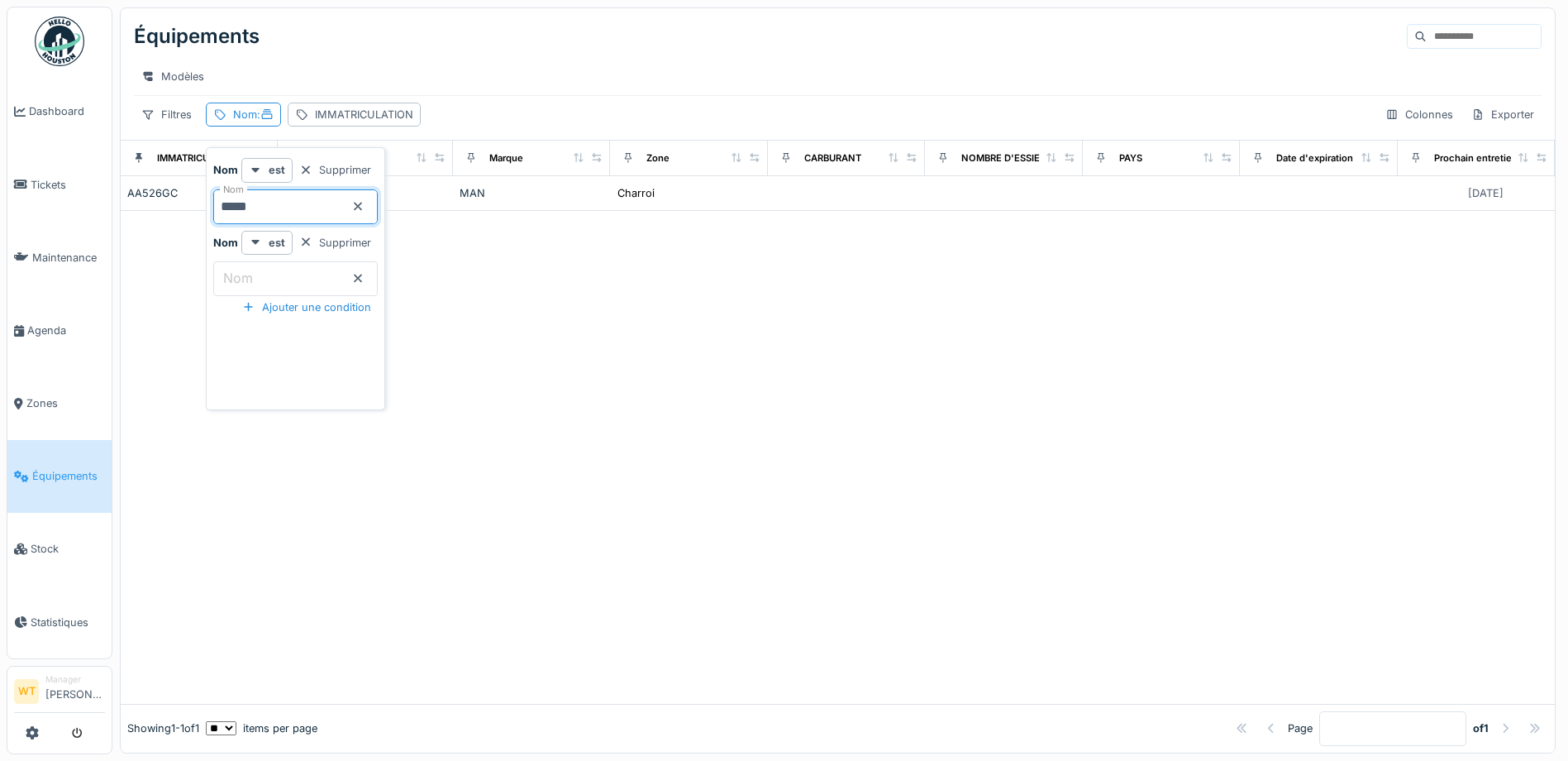
click at [645, 268] on div at bounding box center [838, 457] width 1435 height 493
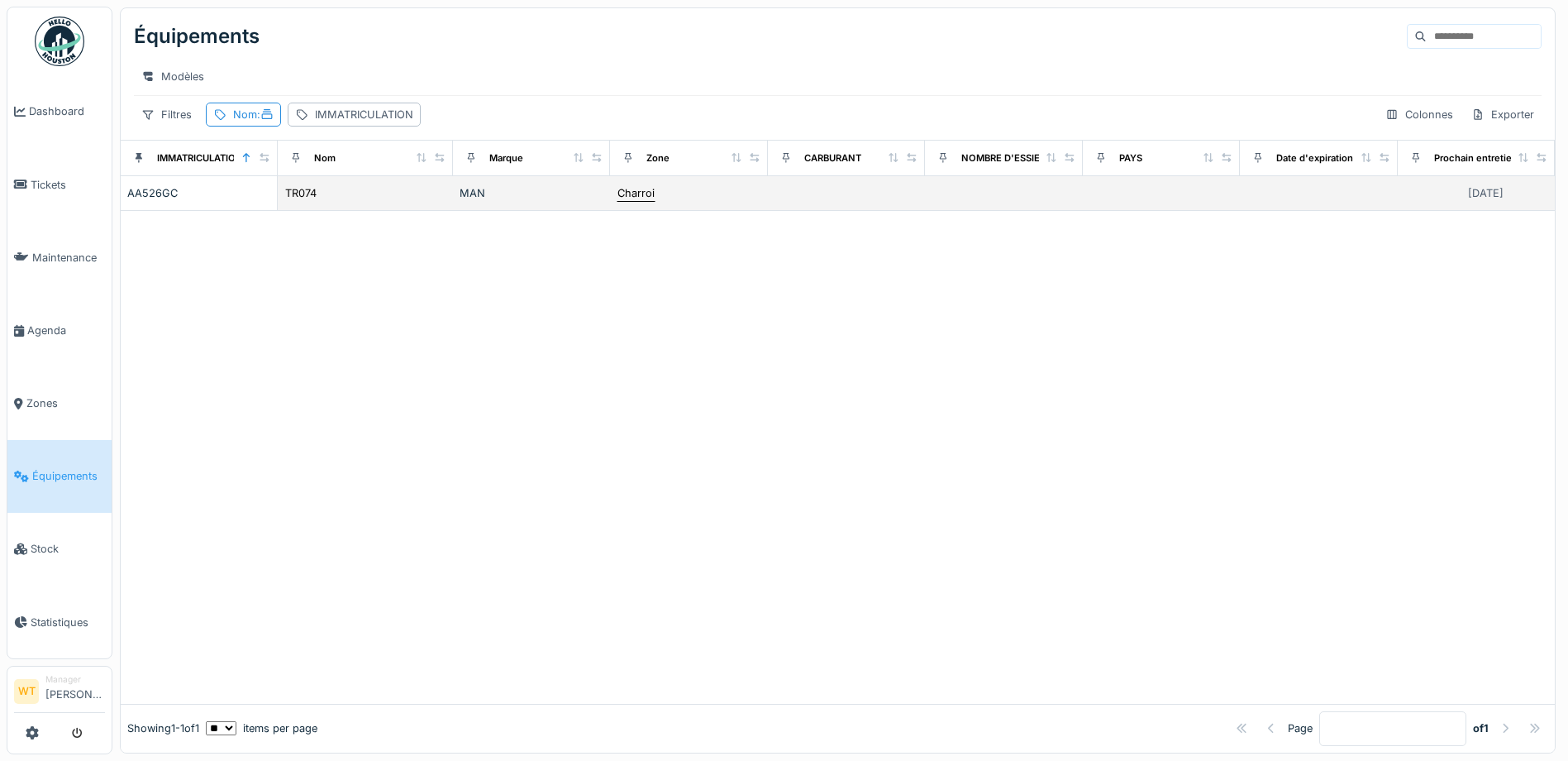
click at [631, 201] on div "Charroi" at bounding box center [637, 193] width 37 height 15
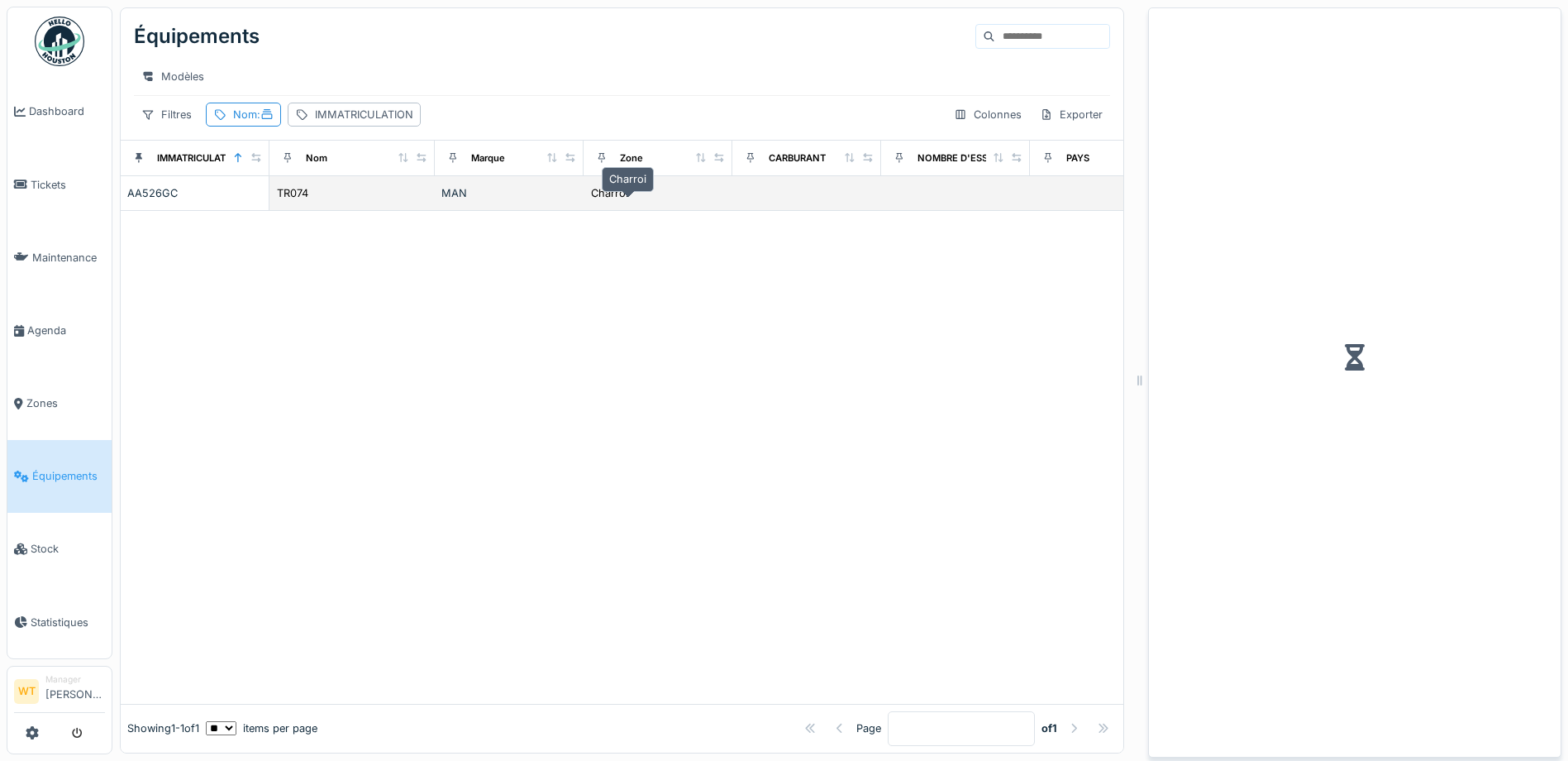
click at [632, 202] on div "Charroi" at bounding box center [658, 193] width 136 height 17
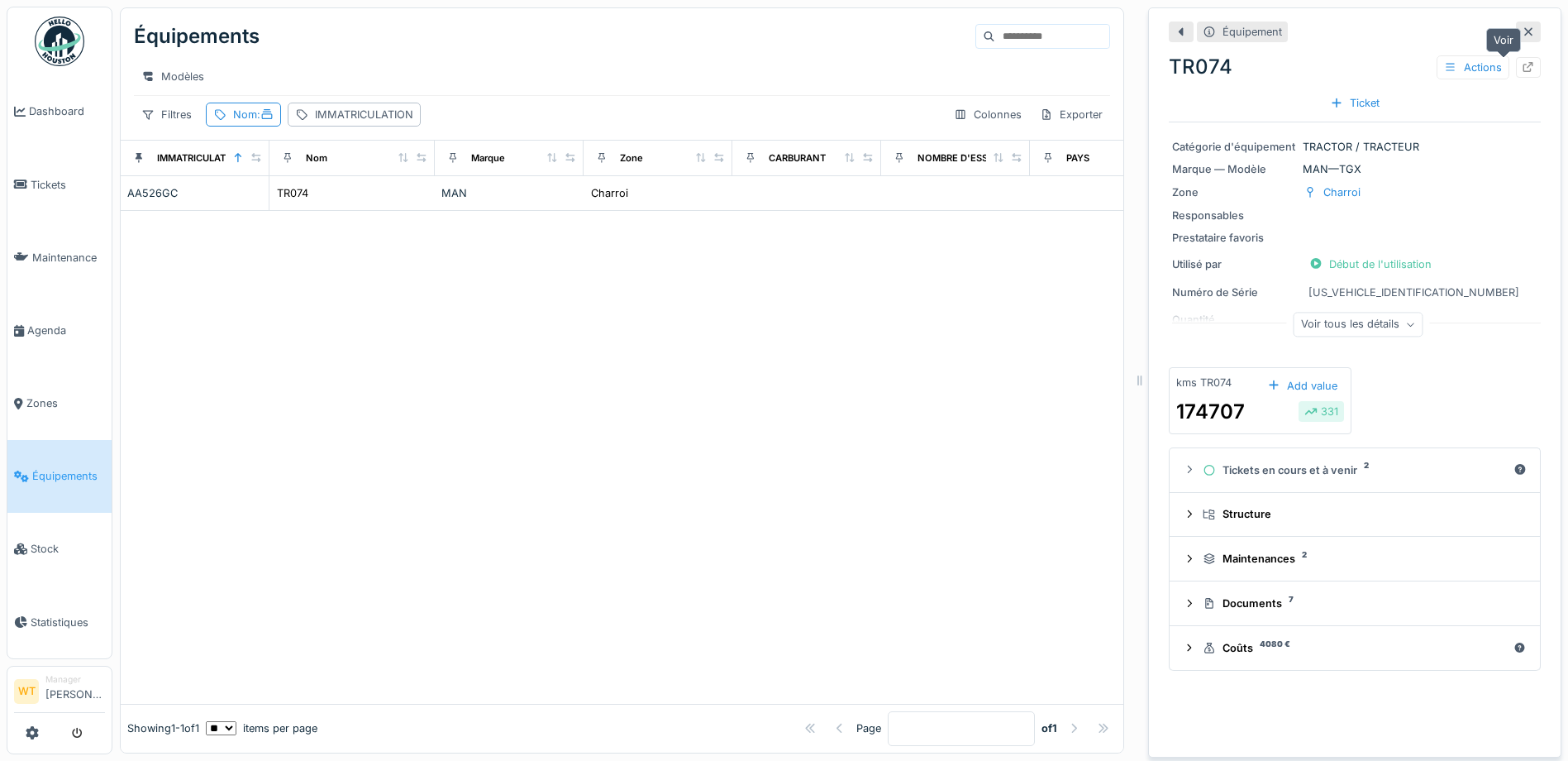
click at [1522, 71] on icon at bounding box center [1529, 67] width 14 height 11
click at [62, 331] on span "Agenda" at bounding box center [65, 330] width 77 height 15
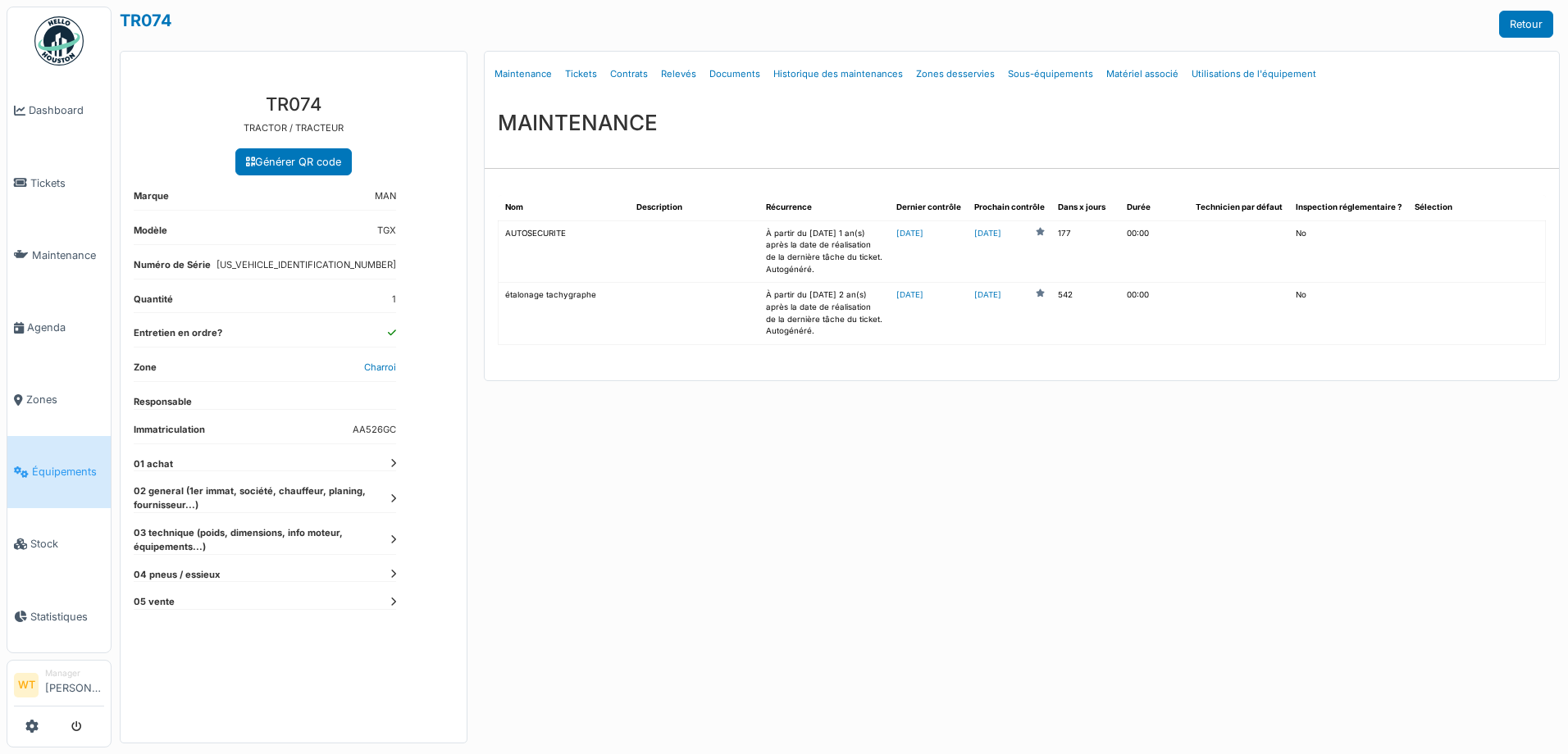
drag, startPoint x: 293, startPoint y: 263, endPoint x: 310, endPoint y: 269, distance: 18.0
click at [359, 267] on dd "[US_VEHICLE_IDENTIFICATION_NUMBER]" at bounding box center [306, 265] width 180 height 14
drag, startPoint x: 310, startPoint y: 269, endPoint x: 291, endPoint y: 263, distance: 19.9
click at [291, 263] on dl "Numéro de Série [US_VEHICLE_IDENTIFICATION_NUMBER]" at bounding box center [265, 268] width 262 height 21
click at [289, 263] on dl "Numéro de Série [US_VEHICLE_IDENTIFICATION_NUMBER]" at bounding box center [265, 268] width 262 height 21
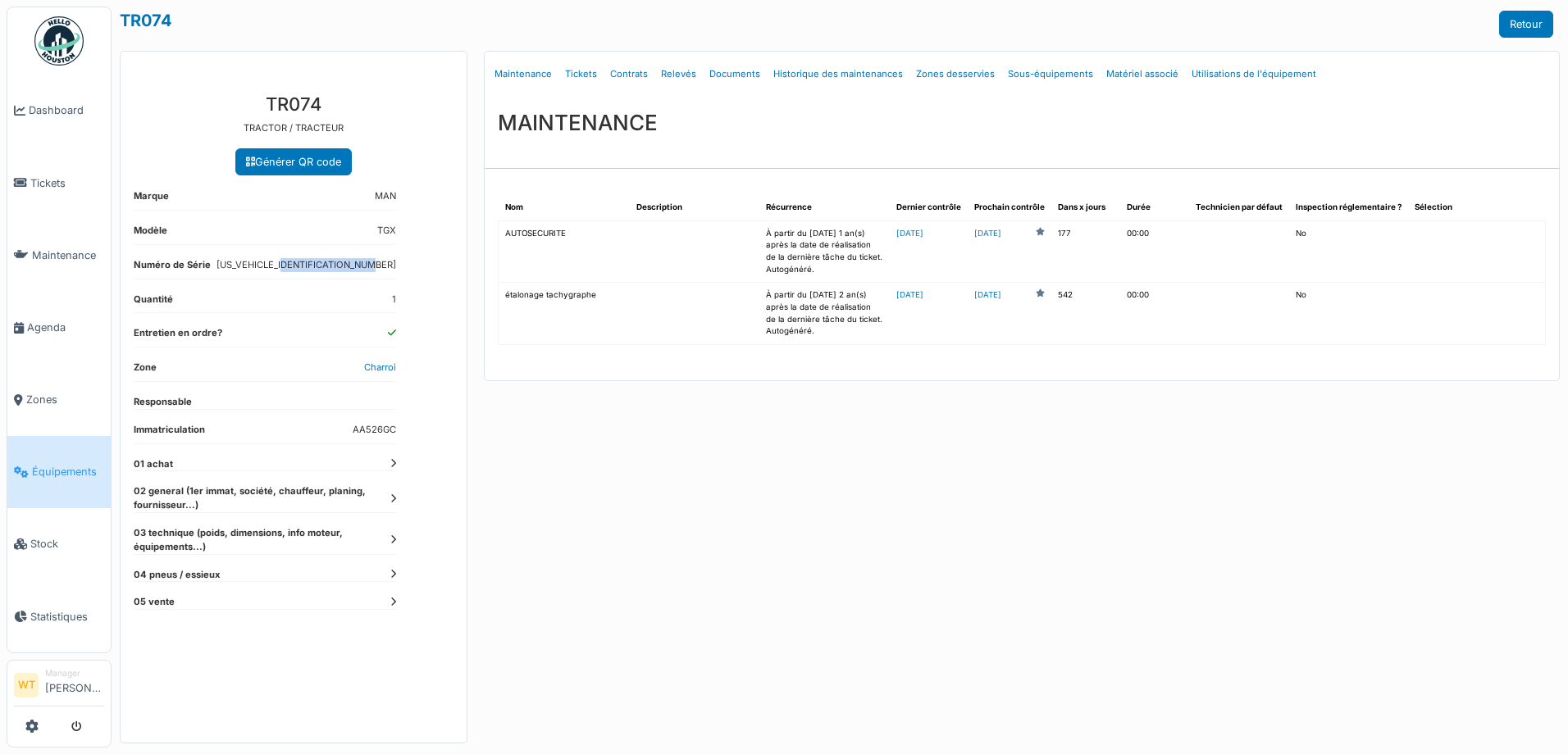
drag, startPoint x: 289, startPoint y: 263, endPoint x: 391, endPoint y: 271, distance: 102.3
click at [391, 271] on dl "Numéro de Série [US_VEHICLE_IDENTIFICATION_NUMBER]" at bounding box center [265, 268] width 262 height 21
drag, startPoint x: 391, startPoint y: 271, endPoint x: 384, endPoint y: 263, distance: 10.6
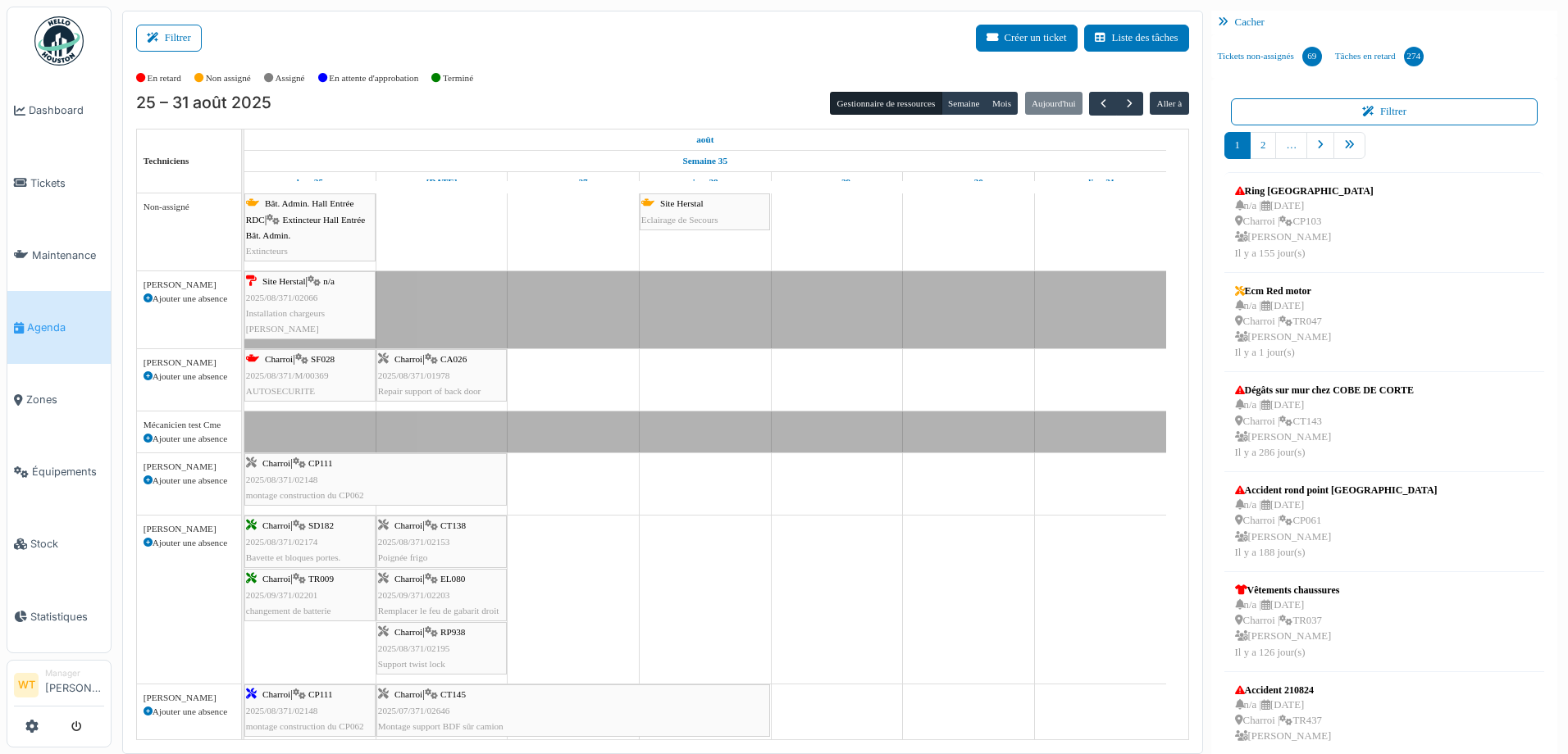
scroll to position [50, 0]
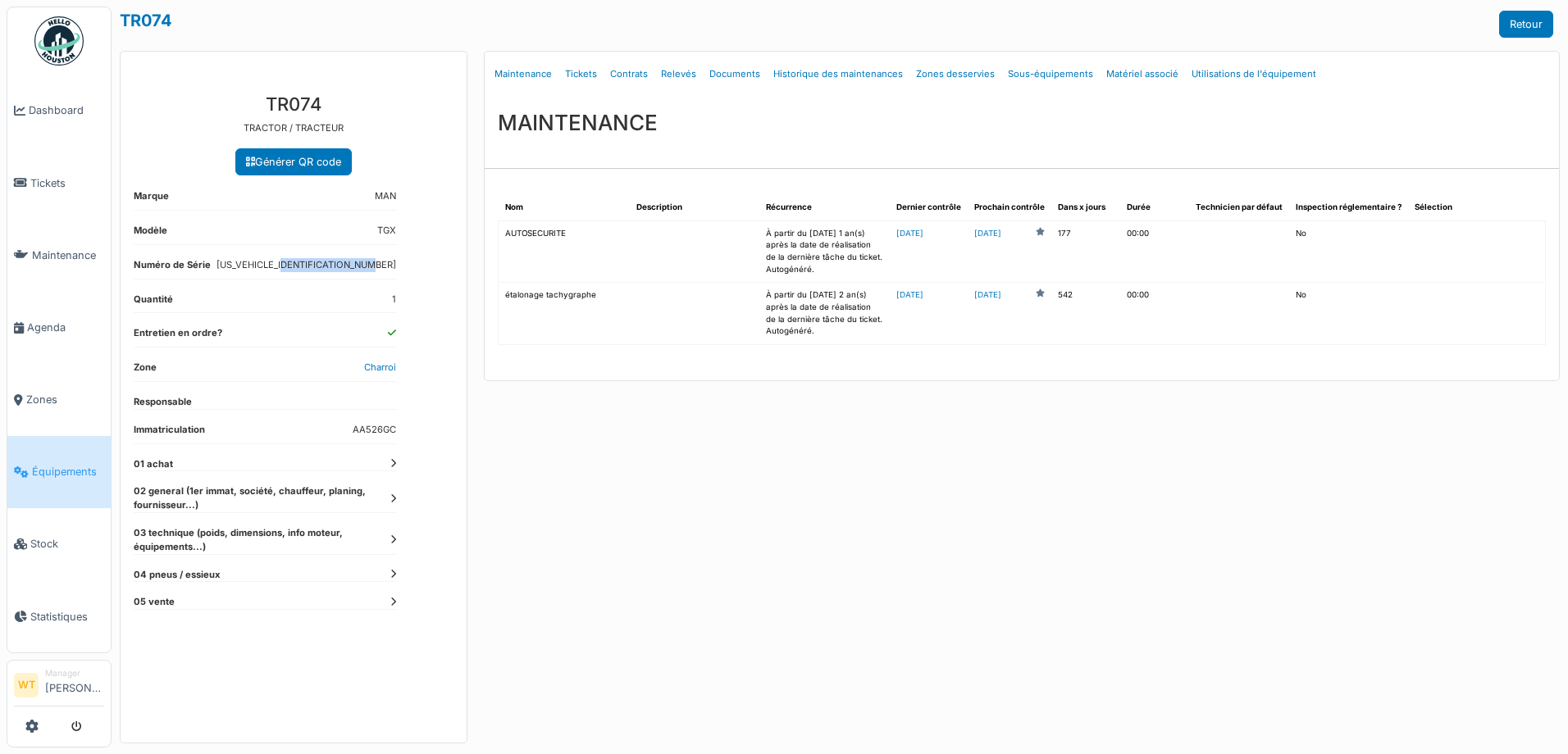
drag, startPoint x: 400, startPoint y: 262, endPoint x: 292, endPoint y: 265, distance: 108.0
click at [292, 265] on div "TR074 TRACTOR / TRACTEUR Générer QR code Marque MAN Modèle TGX Numéro de Série …" at bounding box center [293, 411] width 346 height 662
drag, startPoint x: 292, startPoint y: 265, endPoint x: 302, endPoint y: 262, distance: 10.4
copy dd "[US_VEHICLE_IDENTIFICATION_NUMBER]"
click at [328, 233] on dl "Modèle TGX" at bounding box center [265, 234] width 262 height 21
